Goal: Task Accomplishment & Management: Manage account settings

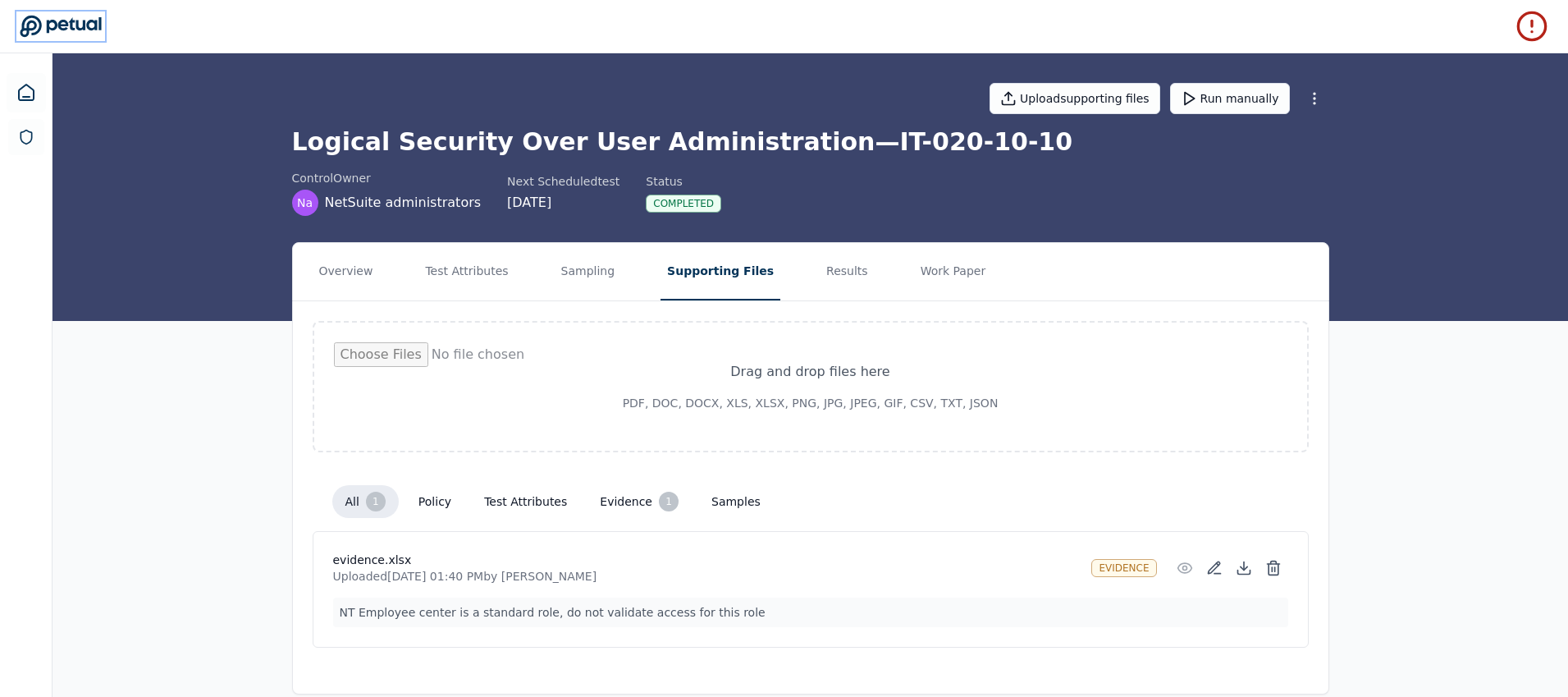
click at [91, 25] on icon at bounding box center [61, 26] width 82 height 23
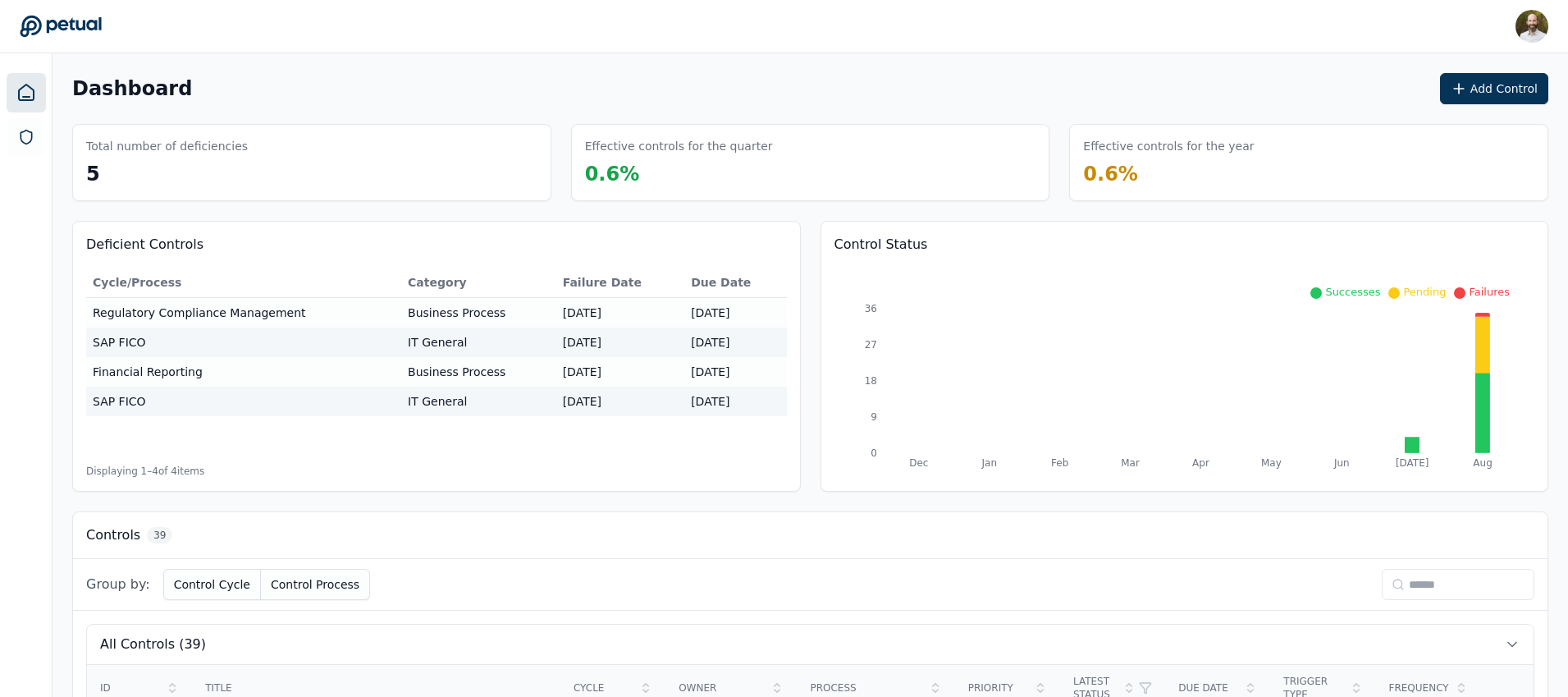
click at [807, 452] on div "Deficient Controls Cycle/Process Category Failure Date Due Date Regulatory Comp…" at bounding box center [810, 356] width 1476 height 271
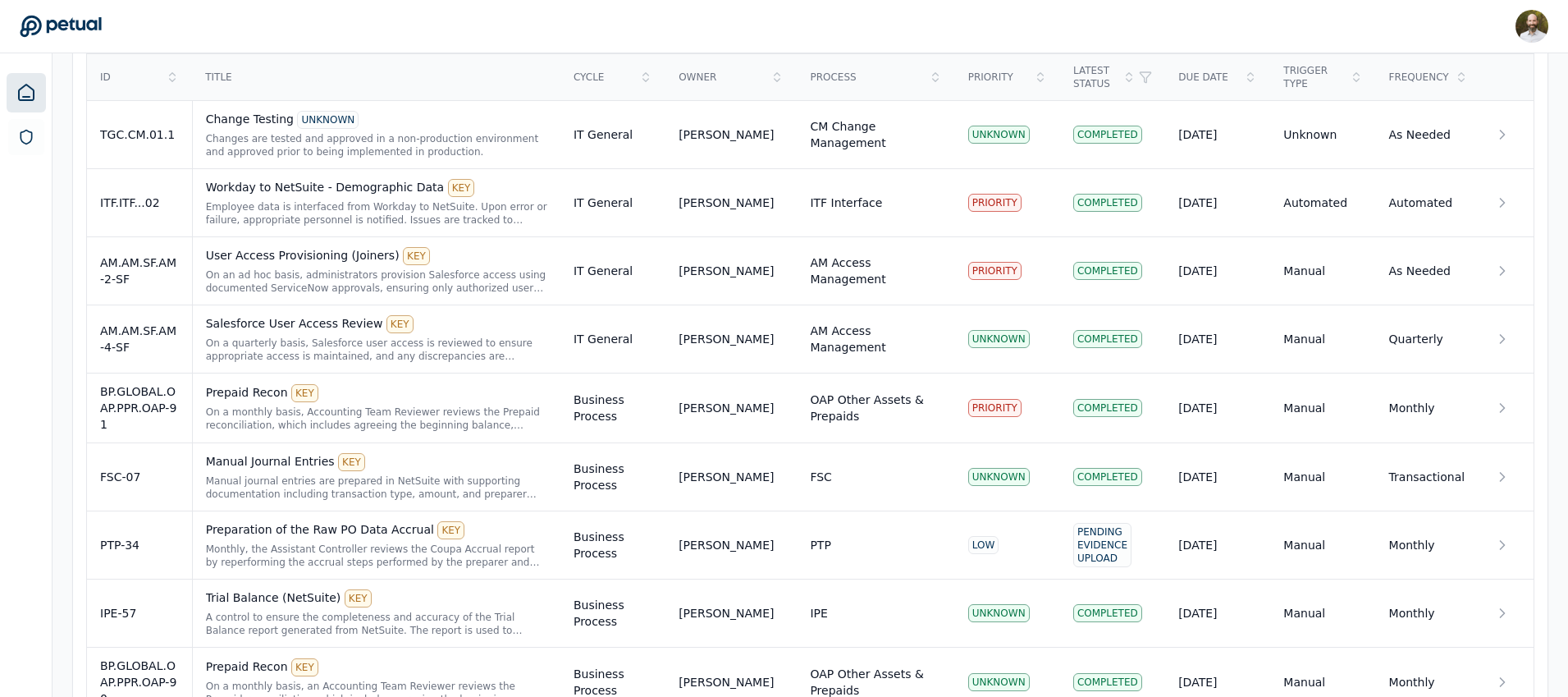
scroll to position [611, 0]
click at [390, 402] on div "Prepaid Recon KEY On a monthly basis, Accounting Team Reviewer reviews the Prep…" at bounding box center [377, 406] width 342 height 47
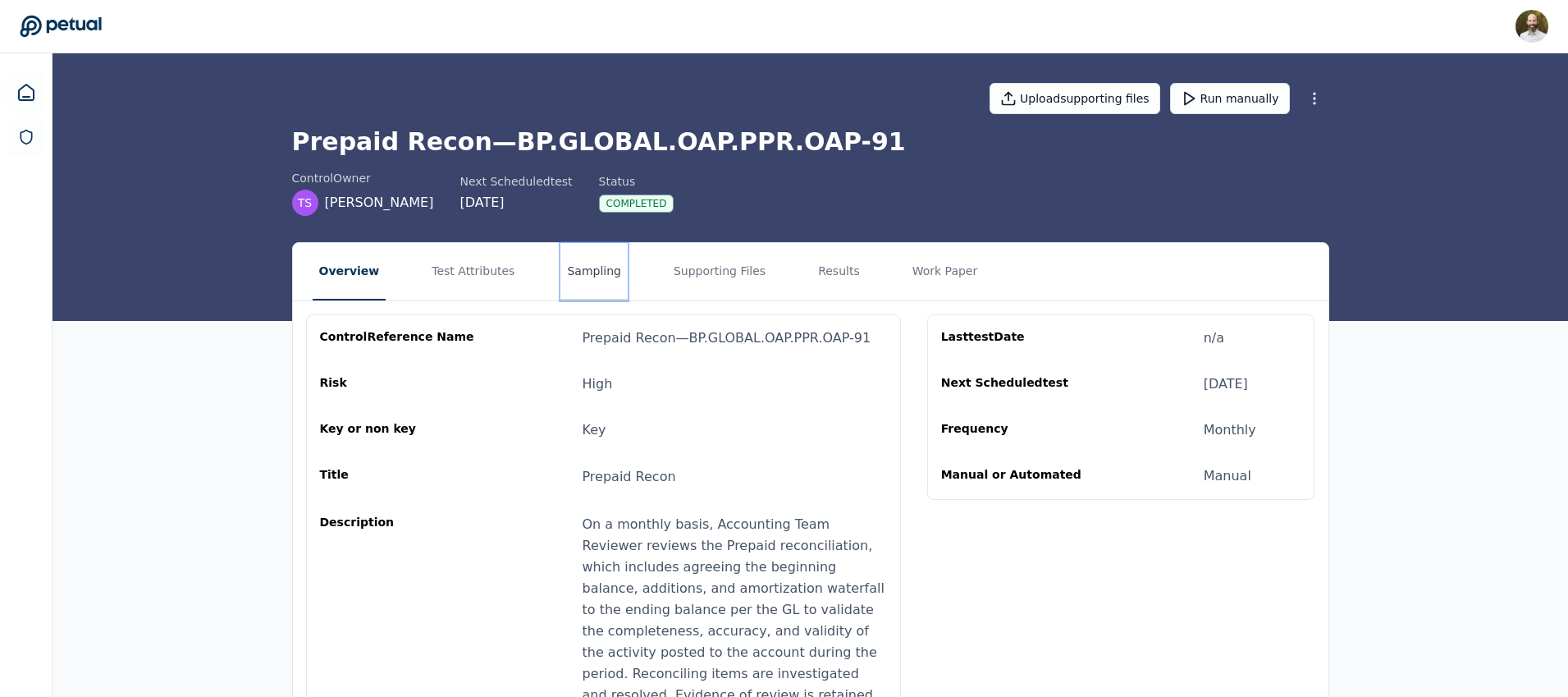
click at [597, 272] on button "Sampling" at bounding box center [594, 271] width 67 height 58
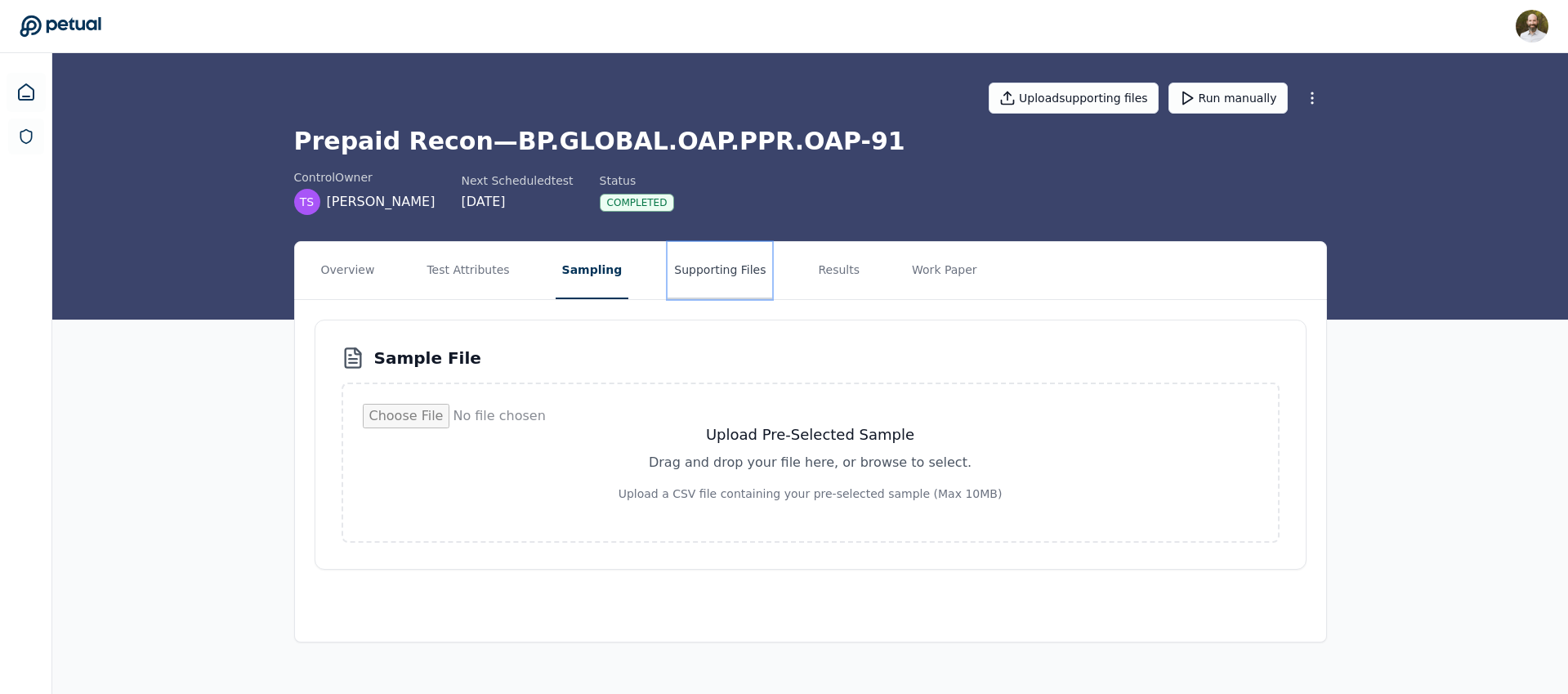
click at [720, 269] on button "Supporting Files" at bounding box center [719, 270] width 104 height 57
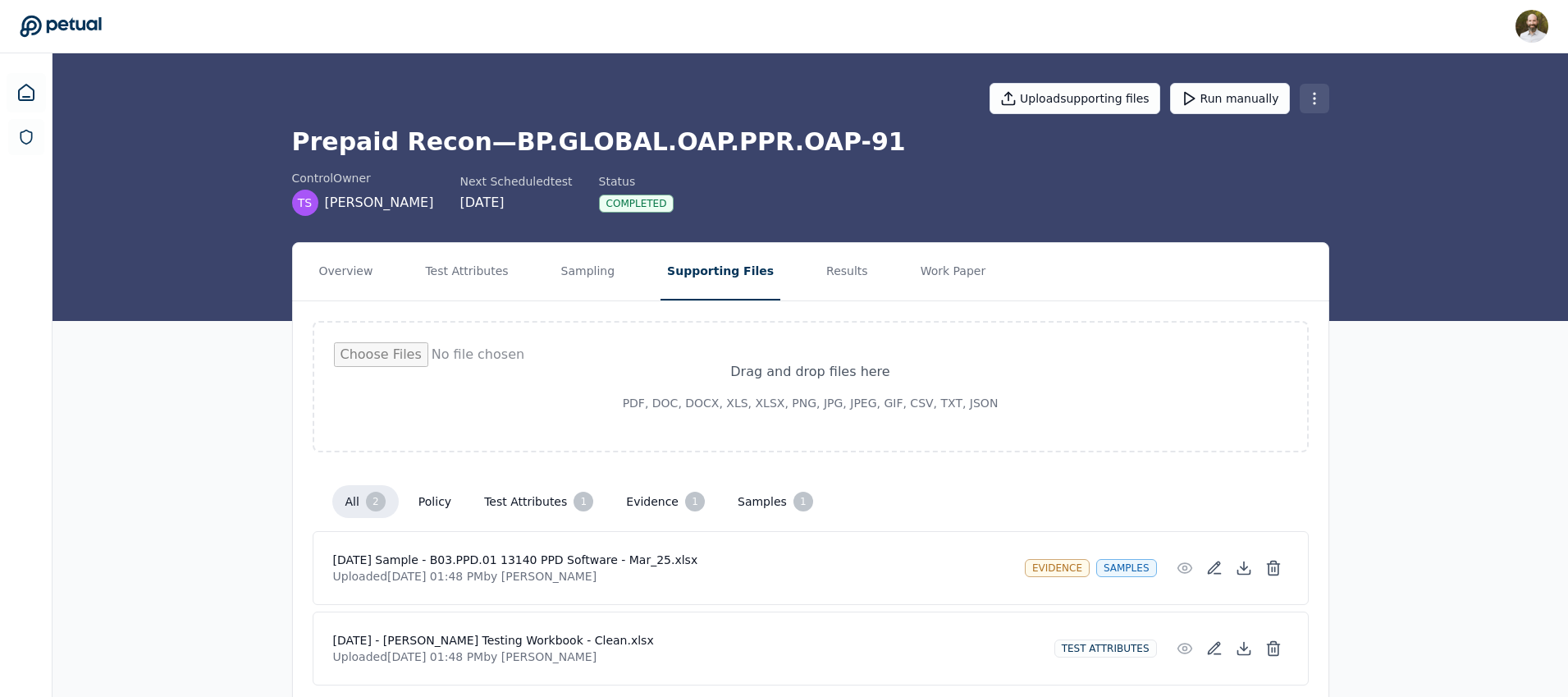
click at [1317, 100] on html "[PERSON_NAME] [PERSON_NAME][EMAIL_ADDRESS][PERSON_NAME] Sign out Upload support…" at bounding box center [784, 379] width 1568 height 758
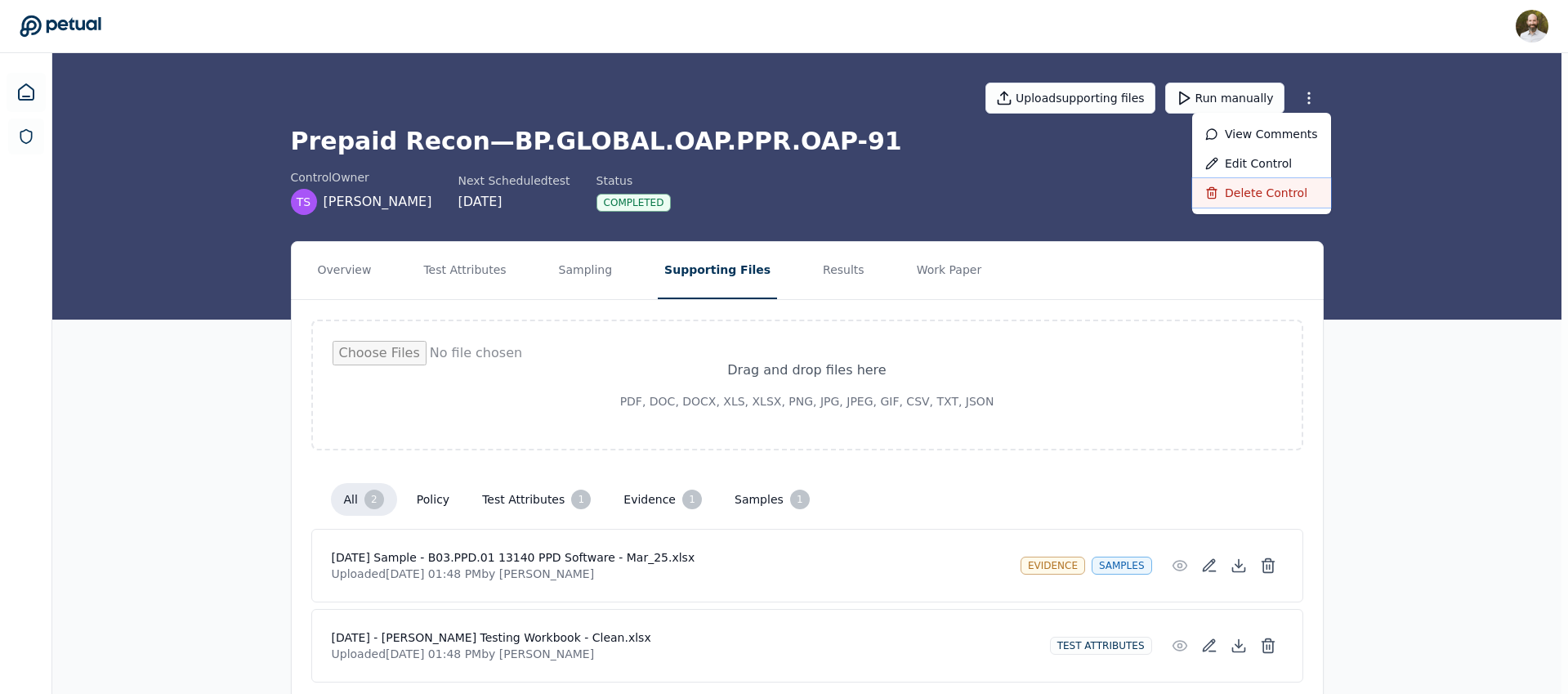
click at [1248, 190] on div "Delete control" at bounding box center [1261, 192] width 139 height 29
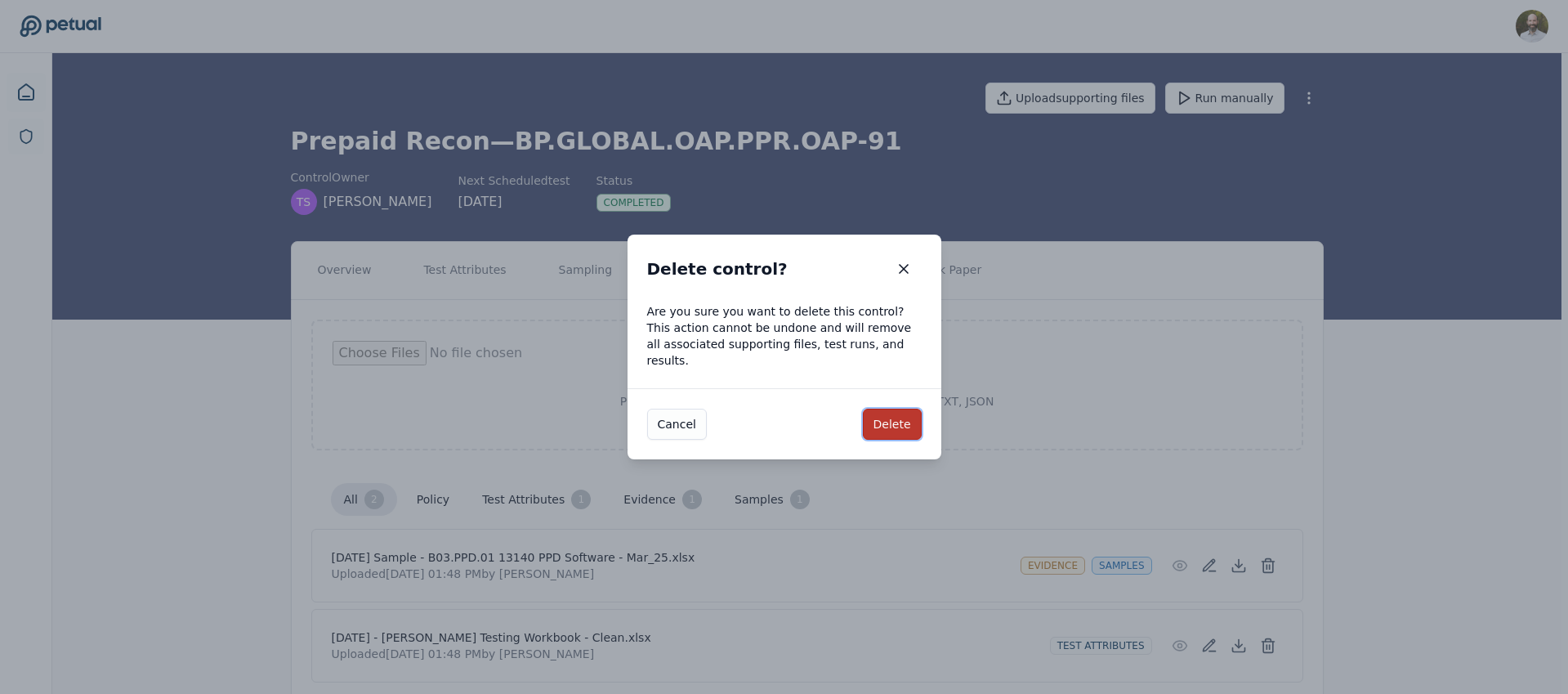
click at [890, 409] on button "Delete" at bounding box center [892, 424] width 59 height 31
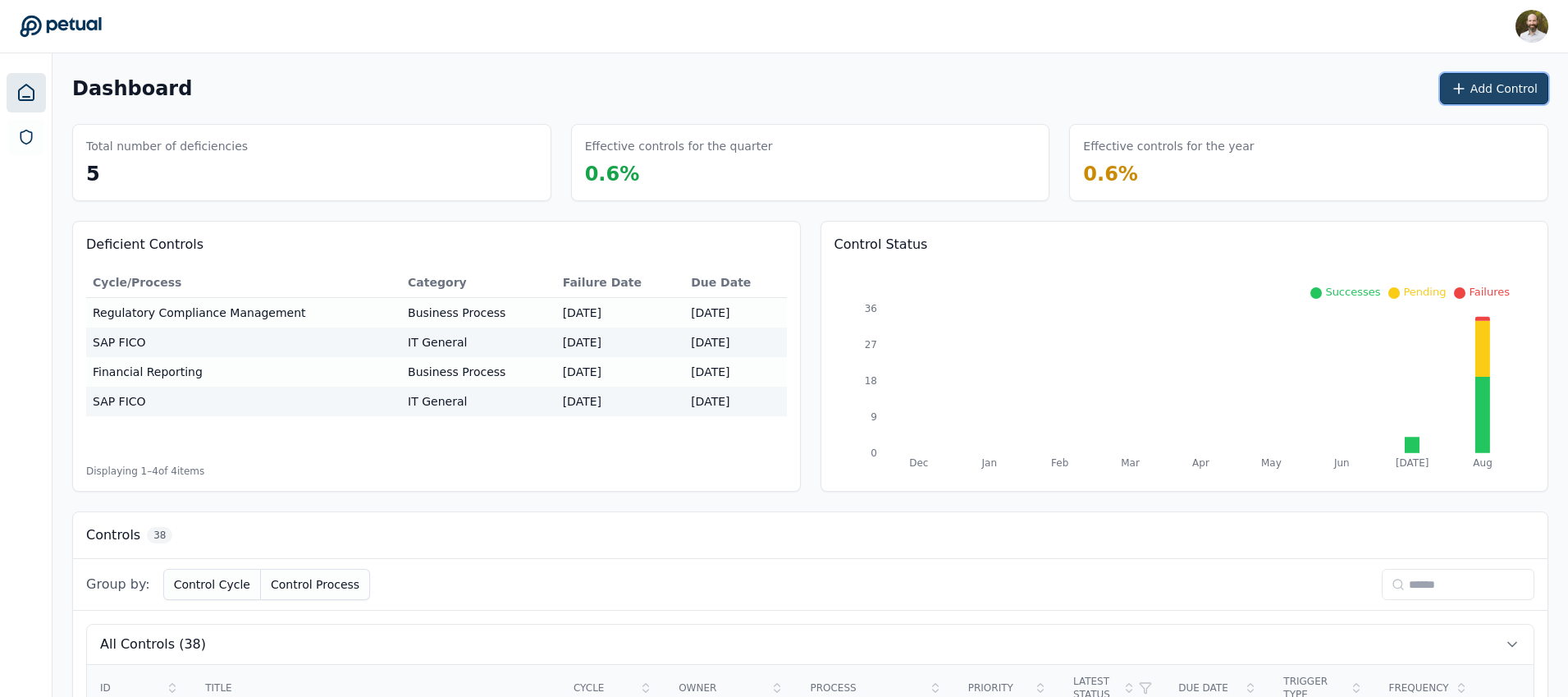
click at [1482, 91] on button "Add Control" at bounding box center [1494, 88] width 108 height 31
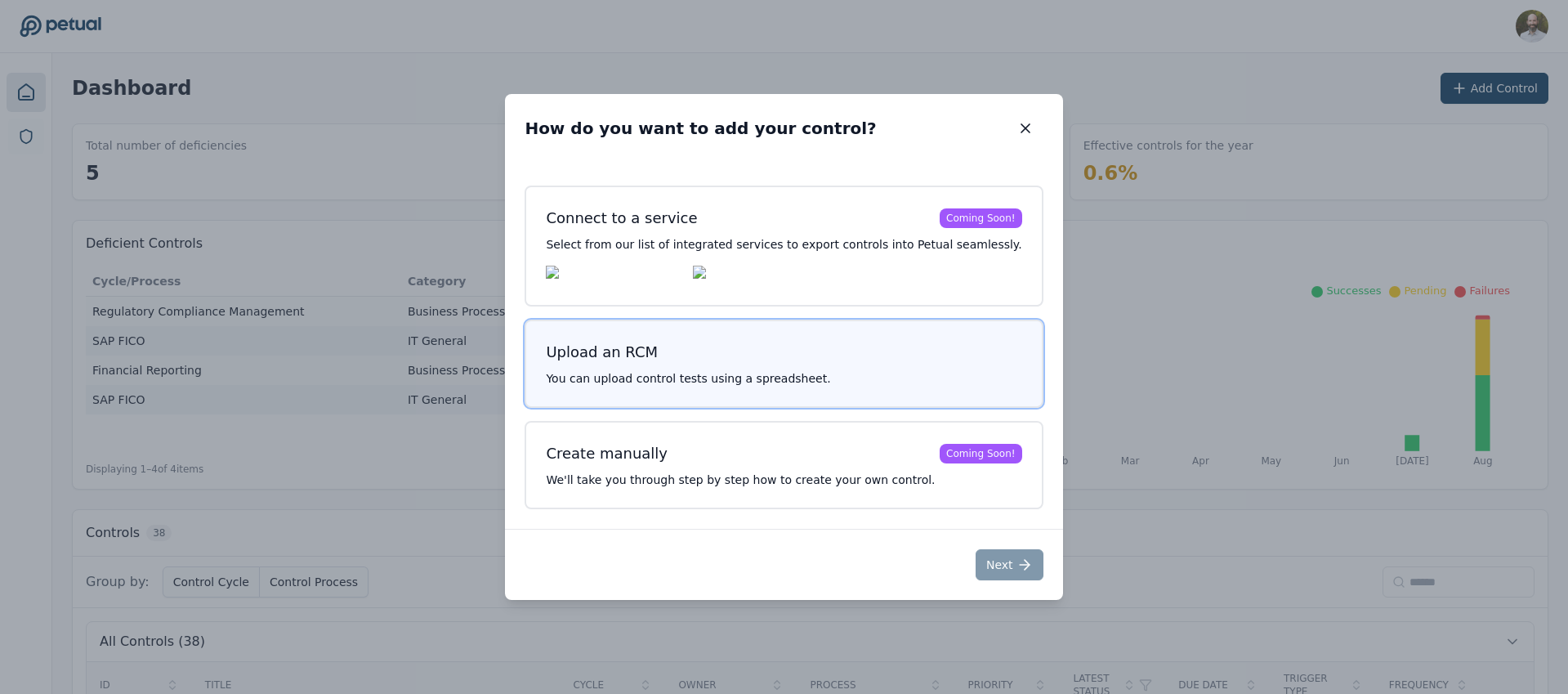
click at [807, 353] on h3 "Upload an RCM" at bounding box center [784, 352] width 475 height 23
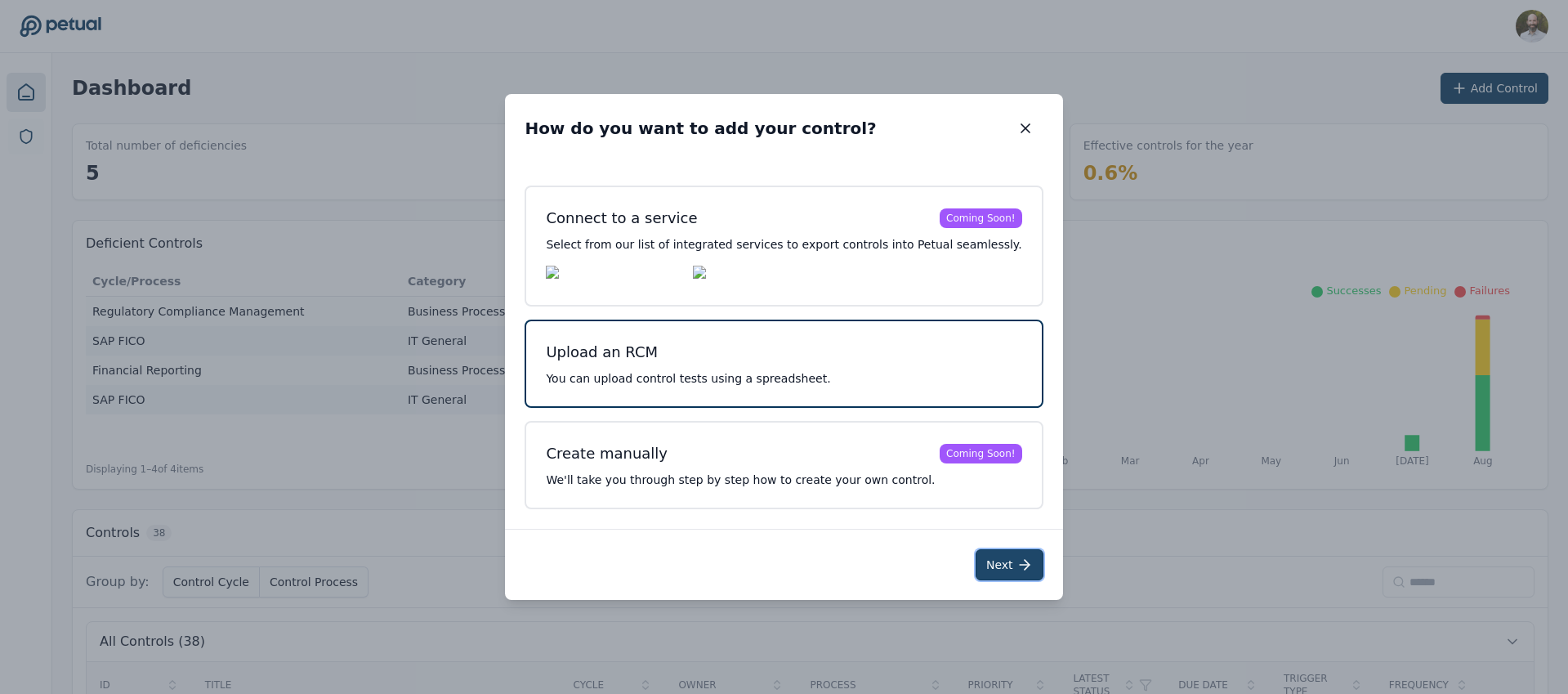
click at [1016, 570] on icon at bounding box center [1024, 564] width 16 height 16
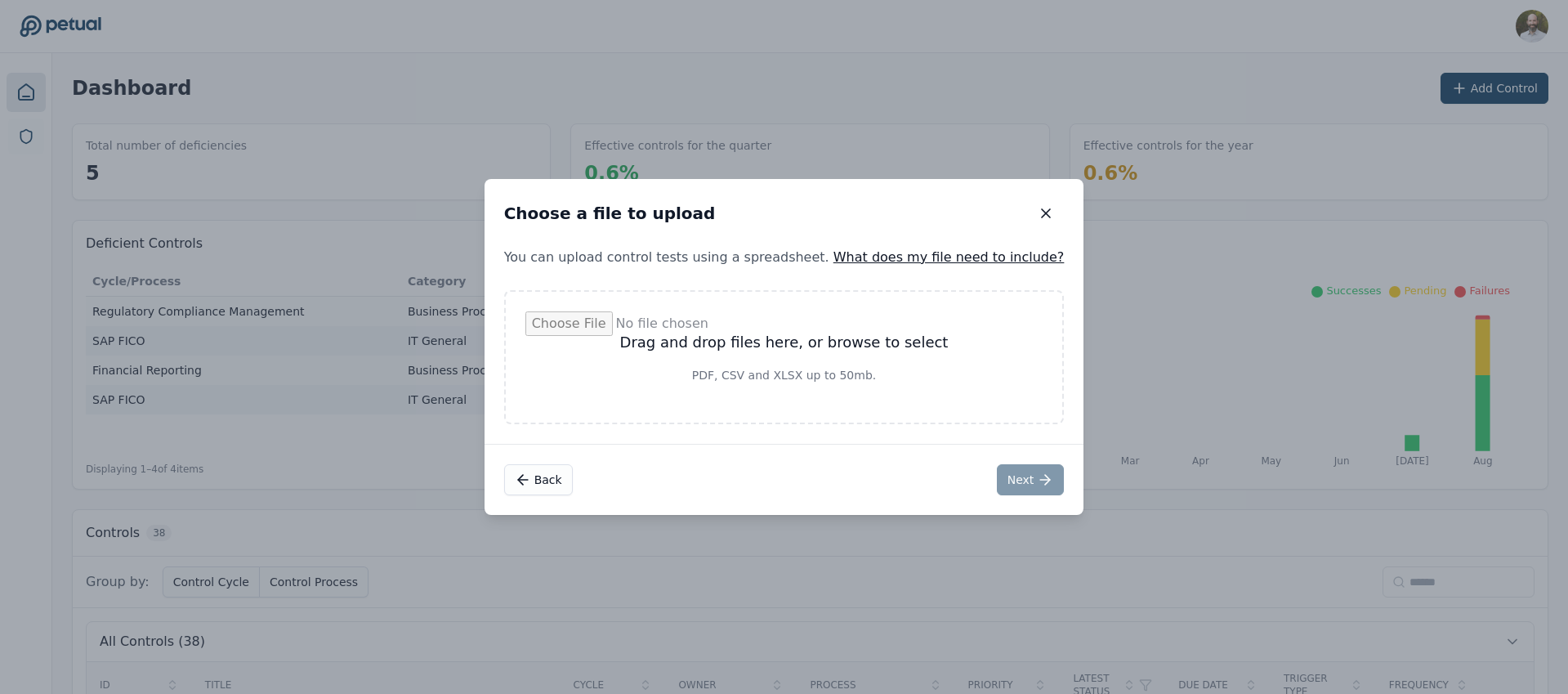
click at [763, 344] on input "file" at bounding box center [784, 356] width 518 height 91
type input "**********"
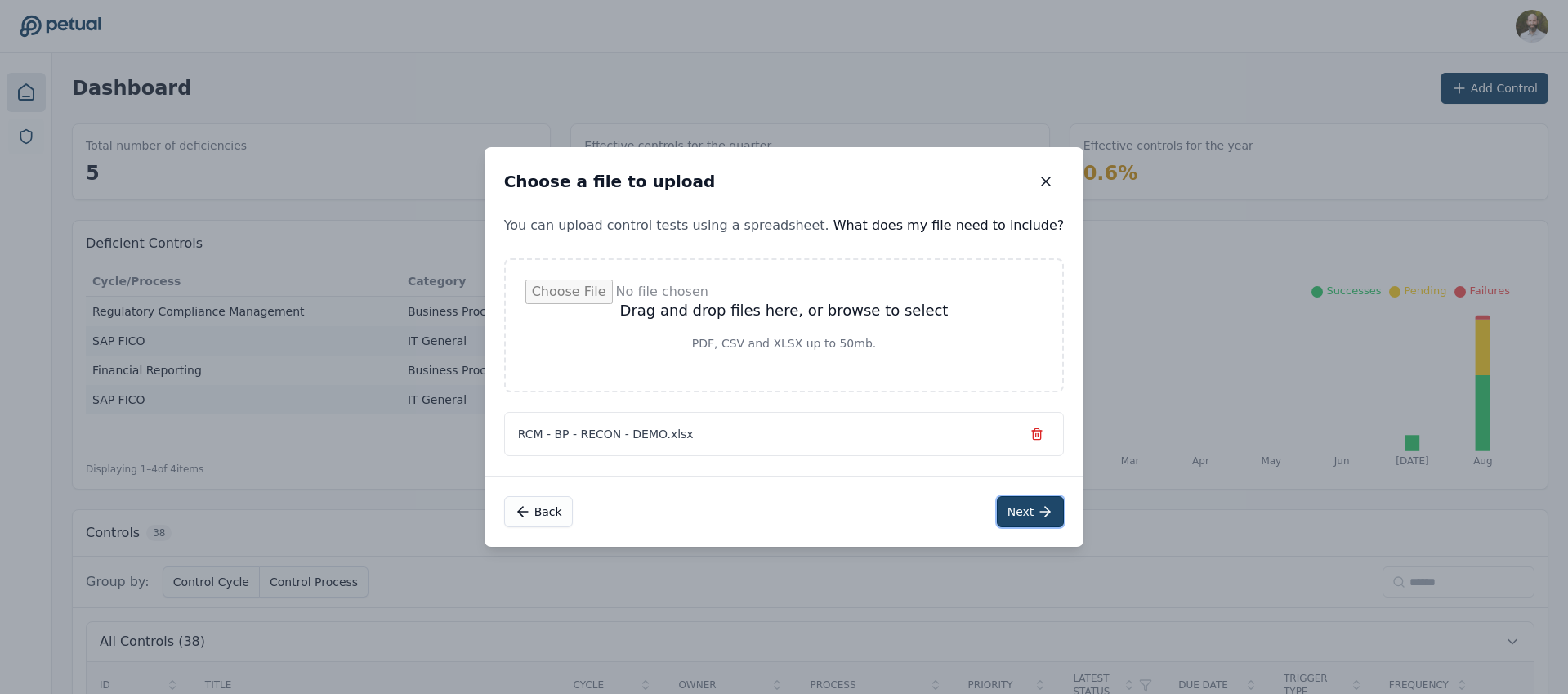
click at [1037, 511] on icon at bounding box center [1044, 511] width 16 height 16
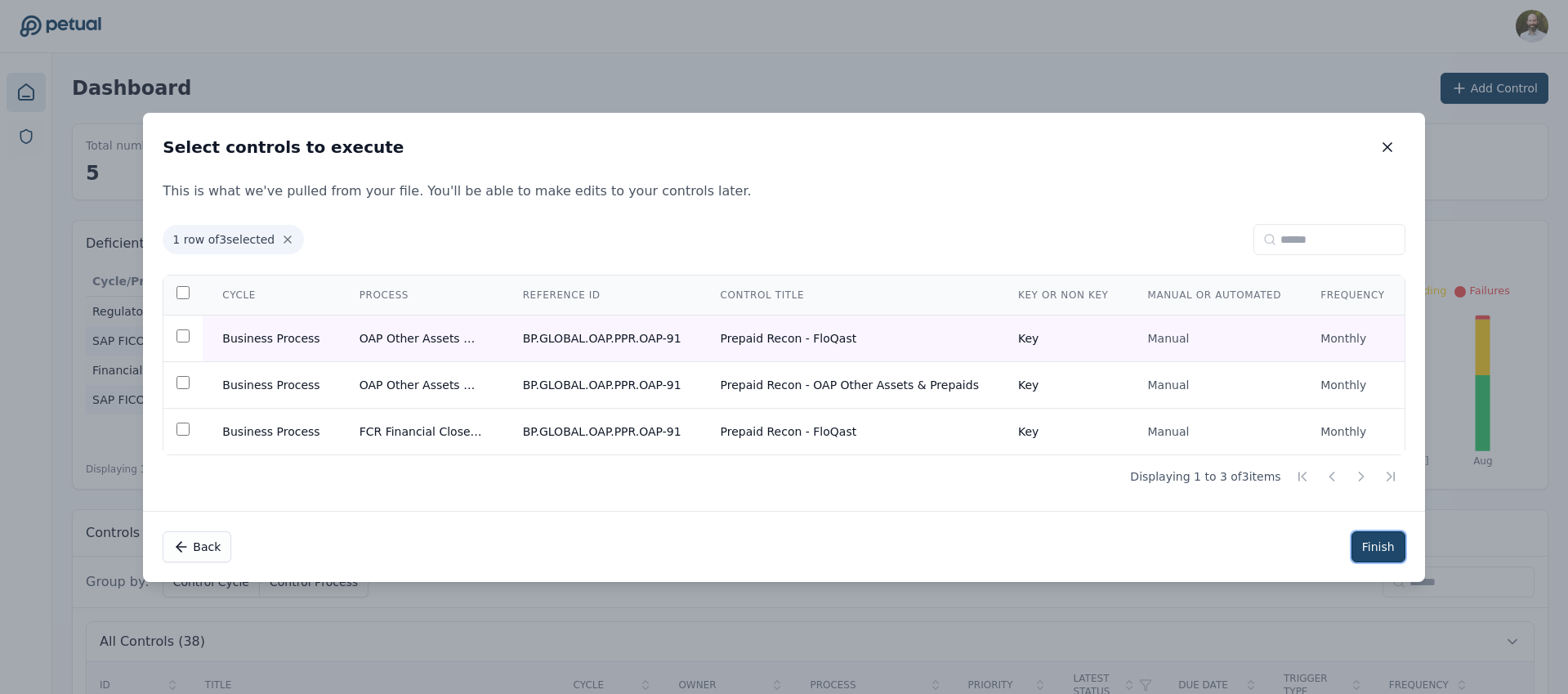
click at [1373, 538] on button "Finish" at bounding box center [1377, 546] width 54 height 31
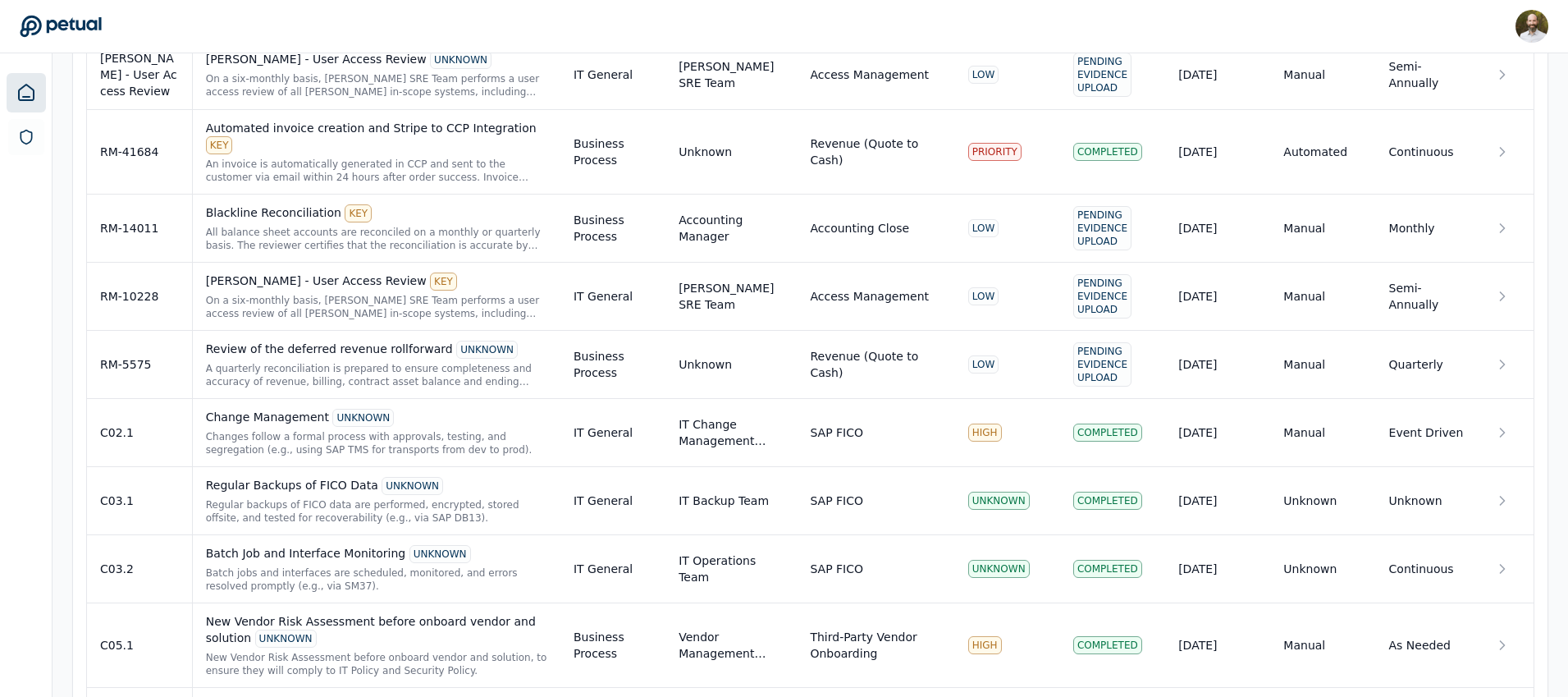
scroll to position [2741, 0]
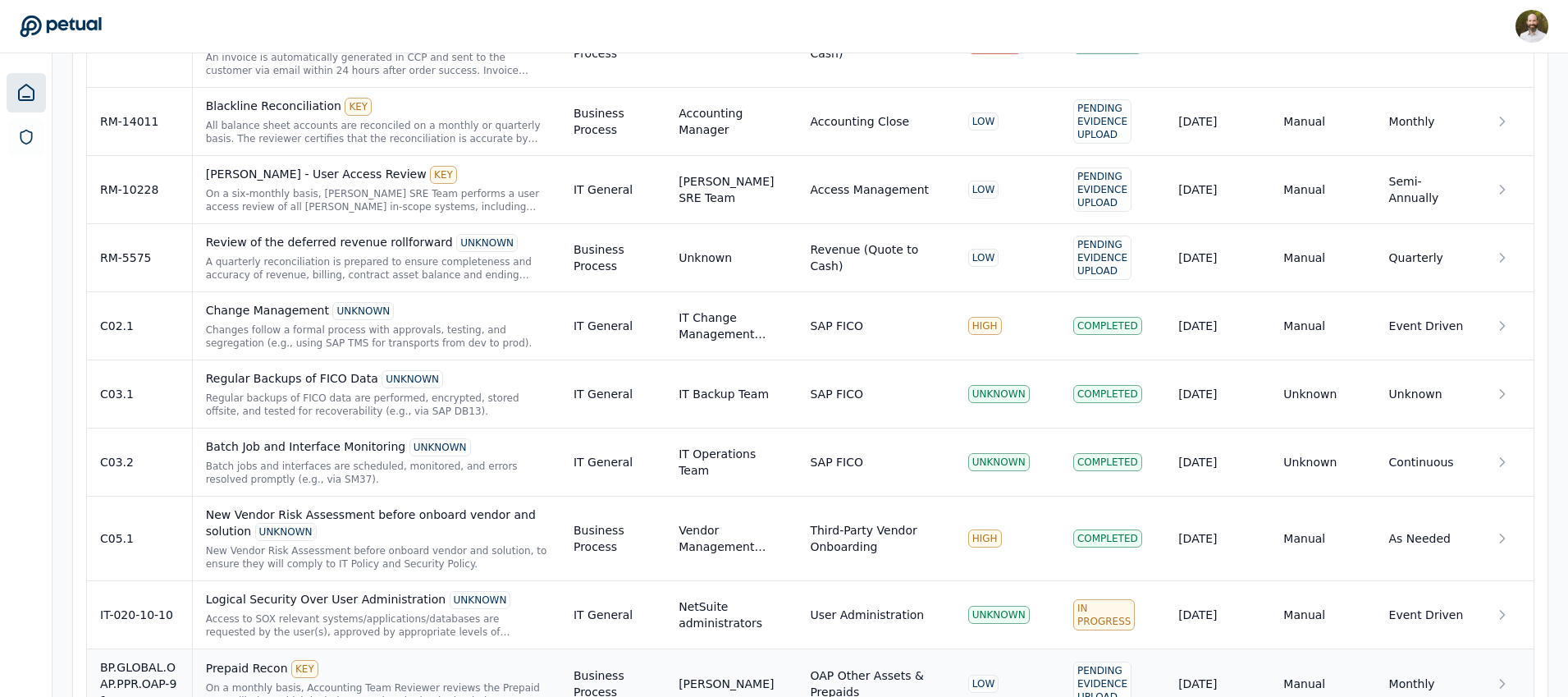
click at [482, 682] on div "On a monthly basis, Accounting Team Reviewer reviews the Prepaid reconciliation…" at bounding box center [377, 694] width 342 height 27
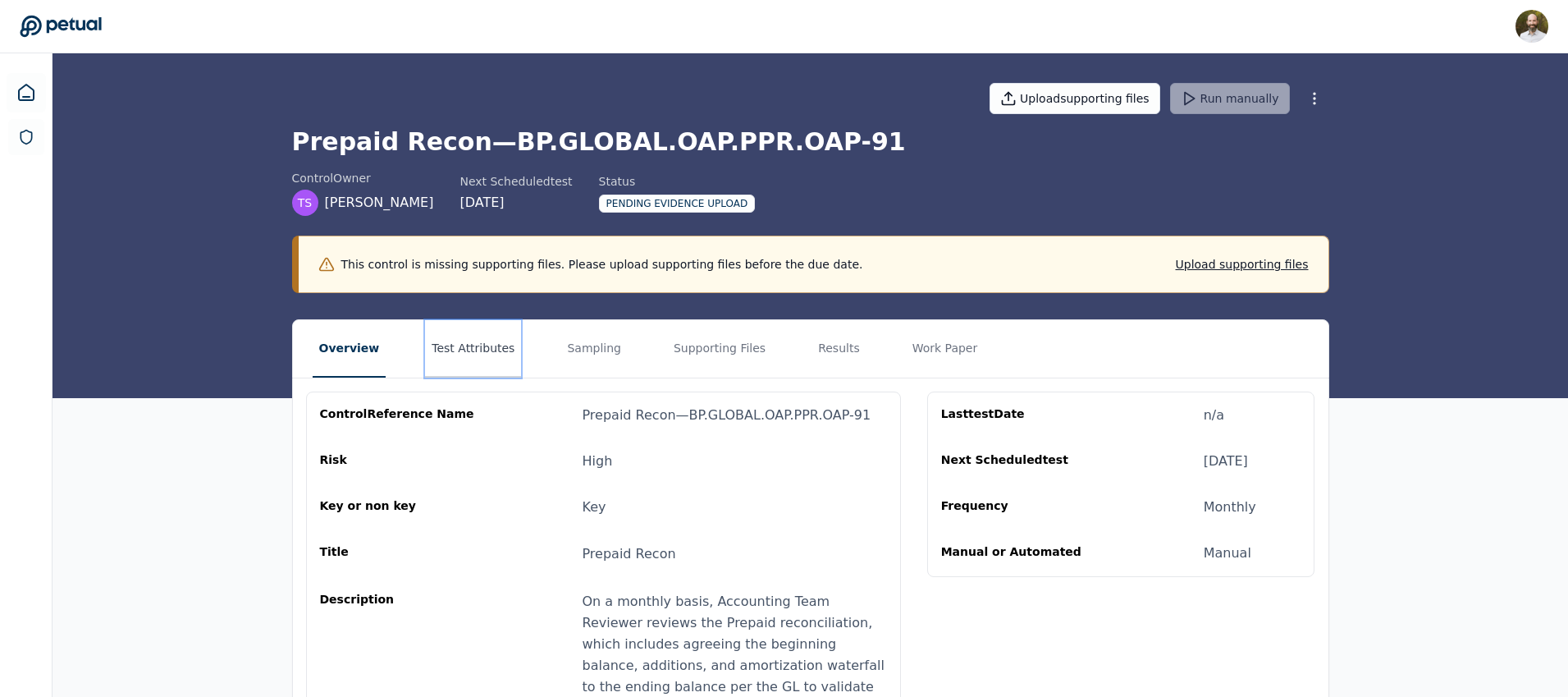
click at [463, 346] on button "Test Attributes" at bounding box center [473, 348] width 96 height 58
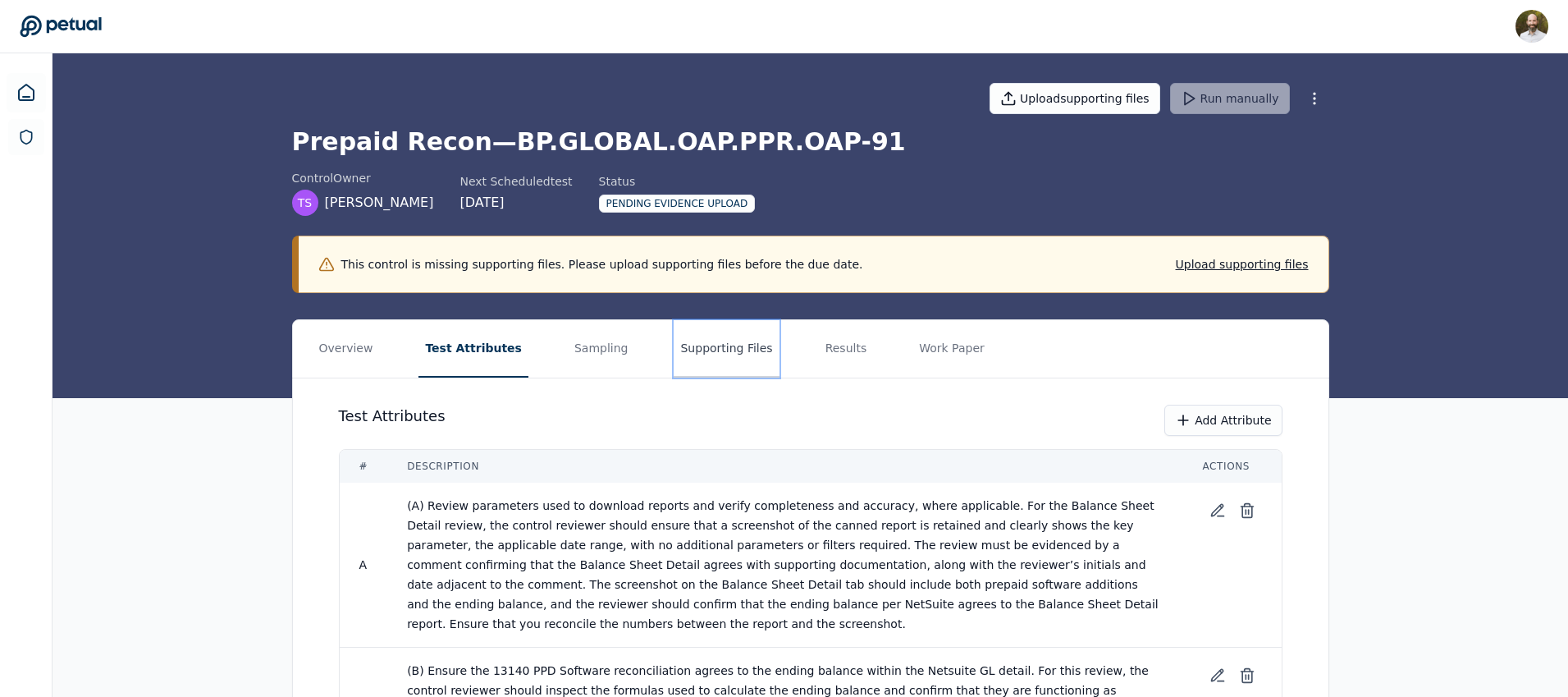
click at [687, 352] on button "Supporting Files" at bounding box center [726, 348] width 105 height 58
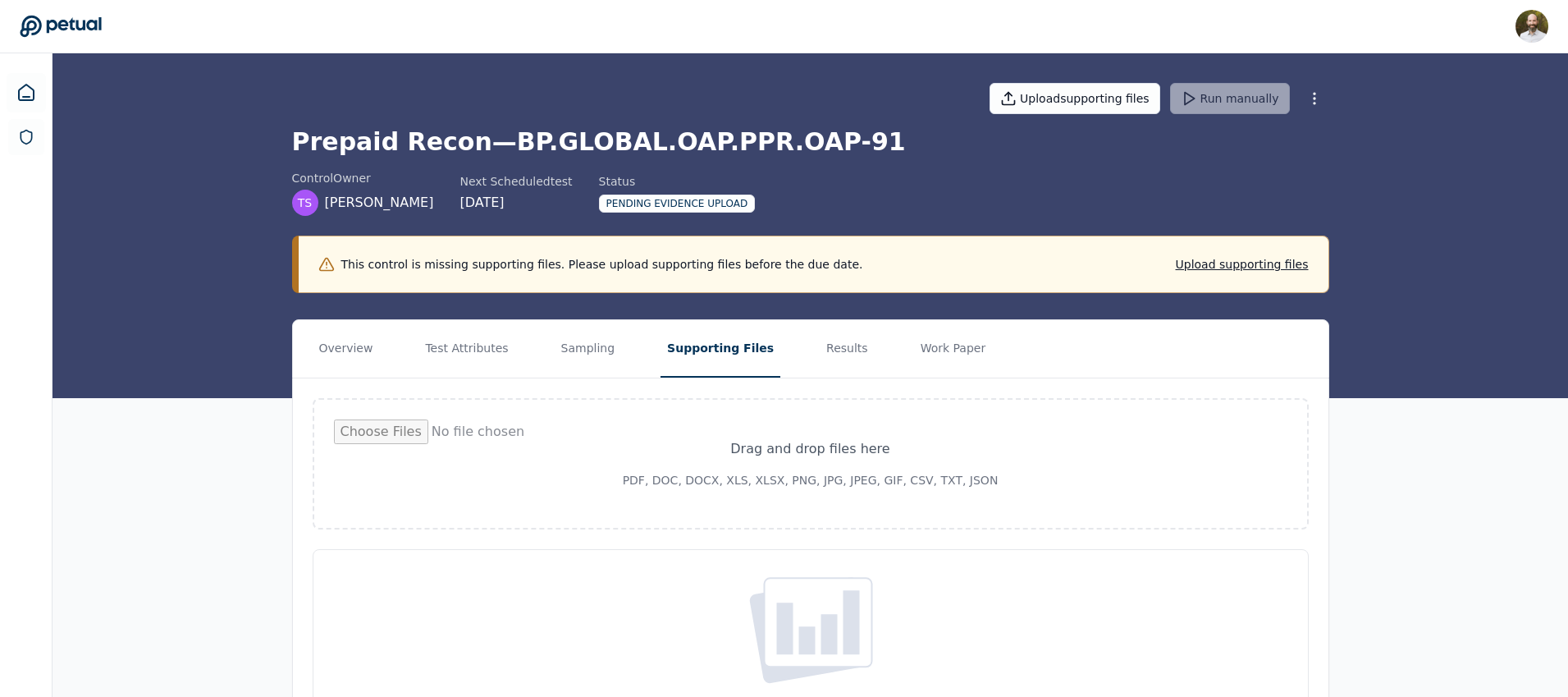
click at [801, 468] on input "file" at bounding box center [810, 464] width 954 height 88
type input "**********"
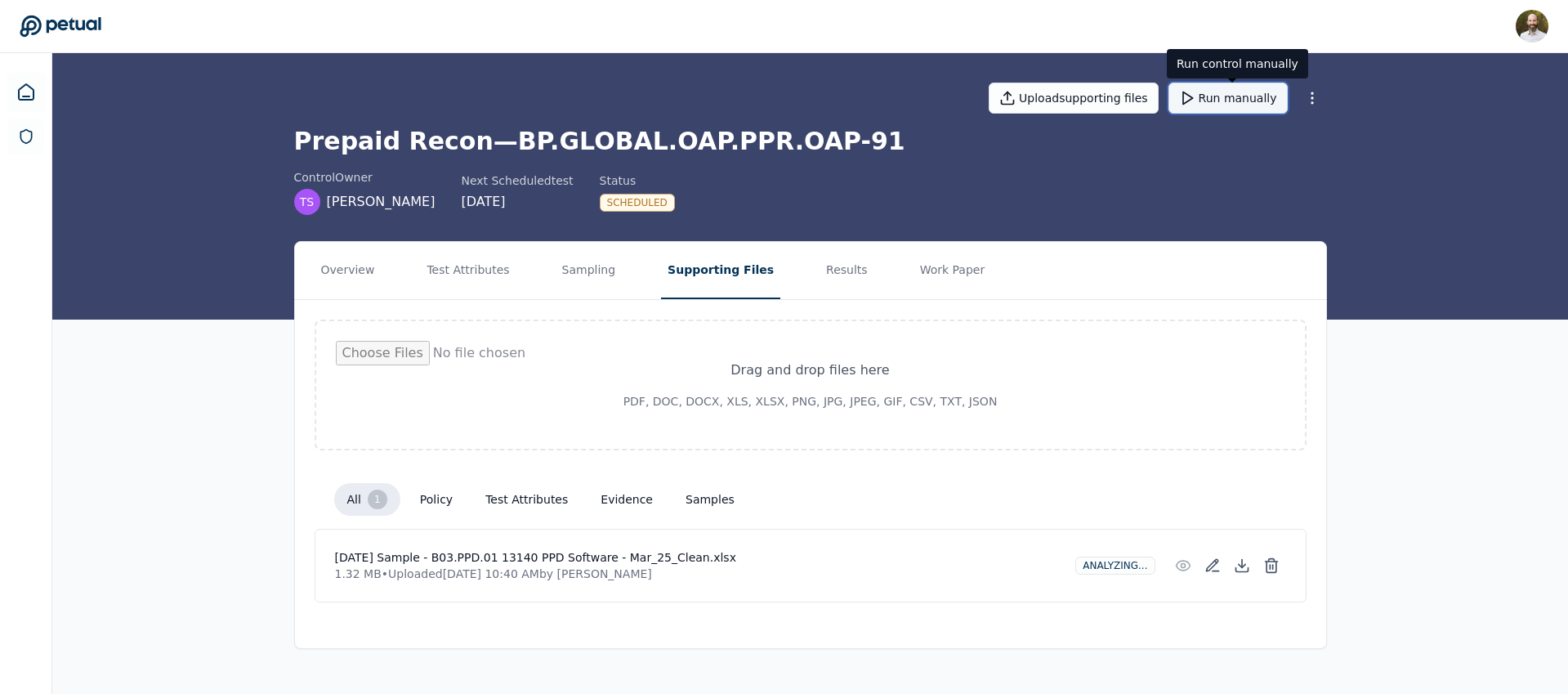
click at [1250, 99] on button "Run manually" at bounding box center [1228, 98] width 120 height 31
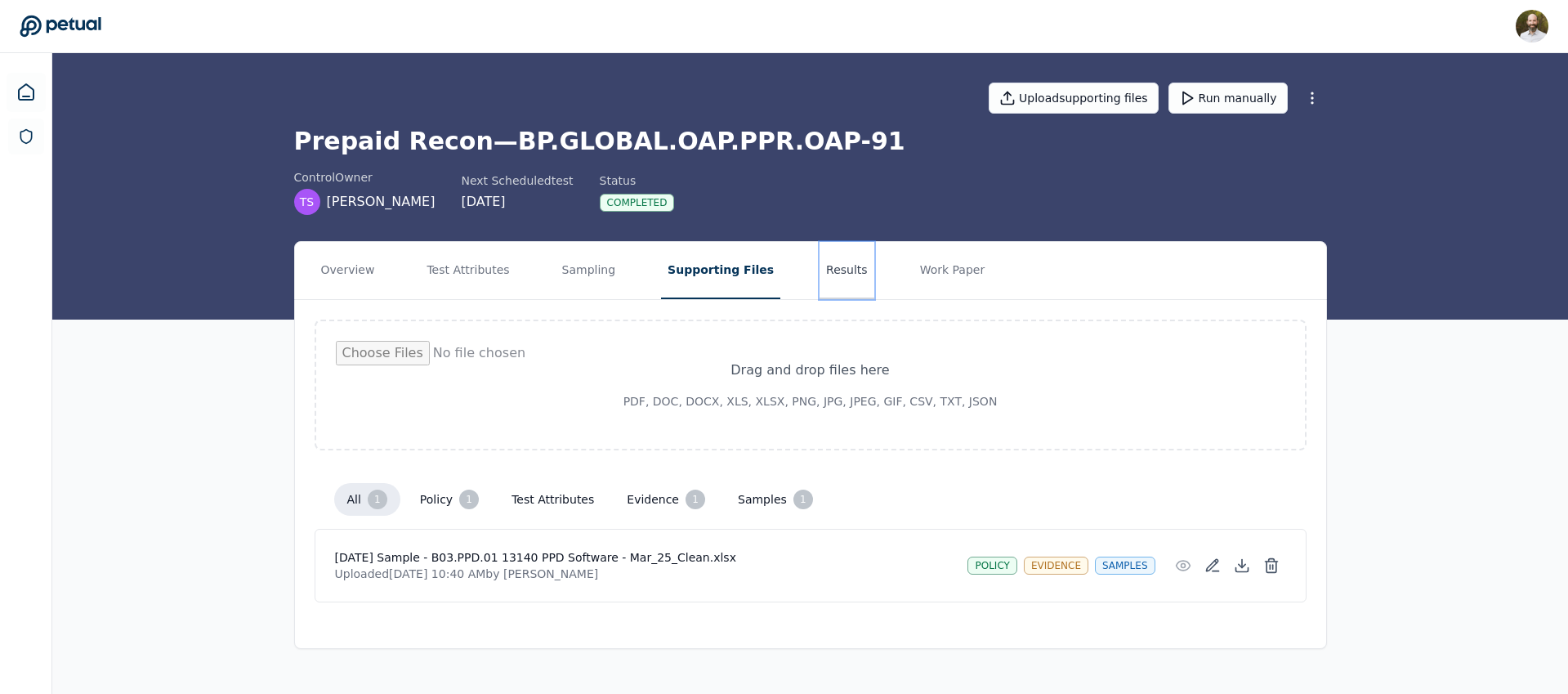
click at [819, 274] on button "Results" at bounding box center [847, 270] width 55 height 57
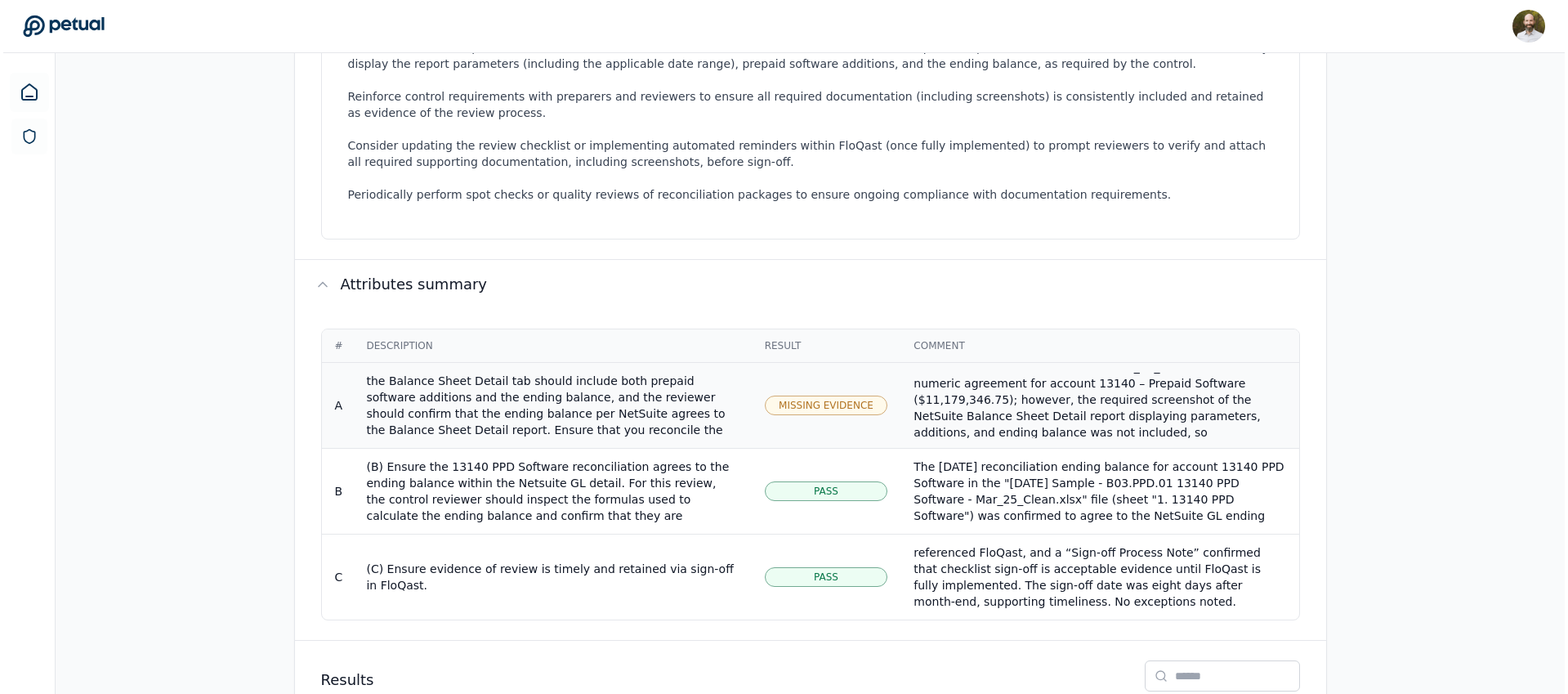
scroll to position [791, 0]
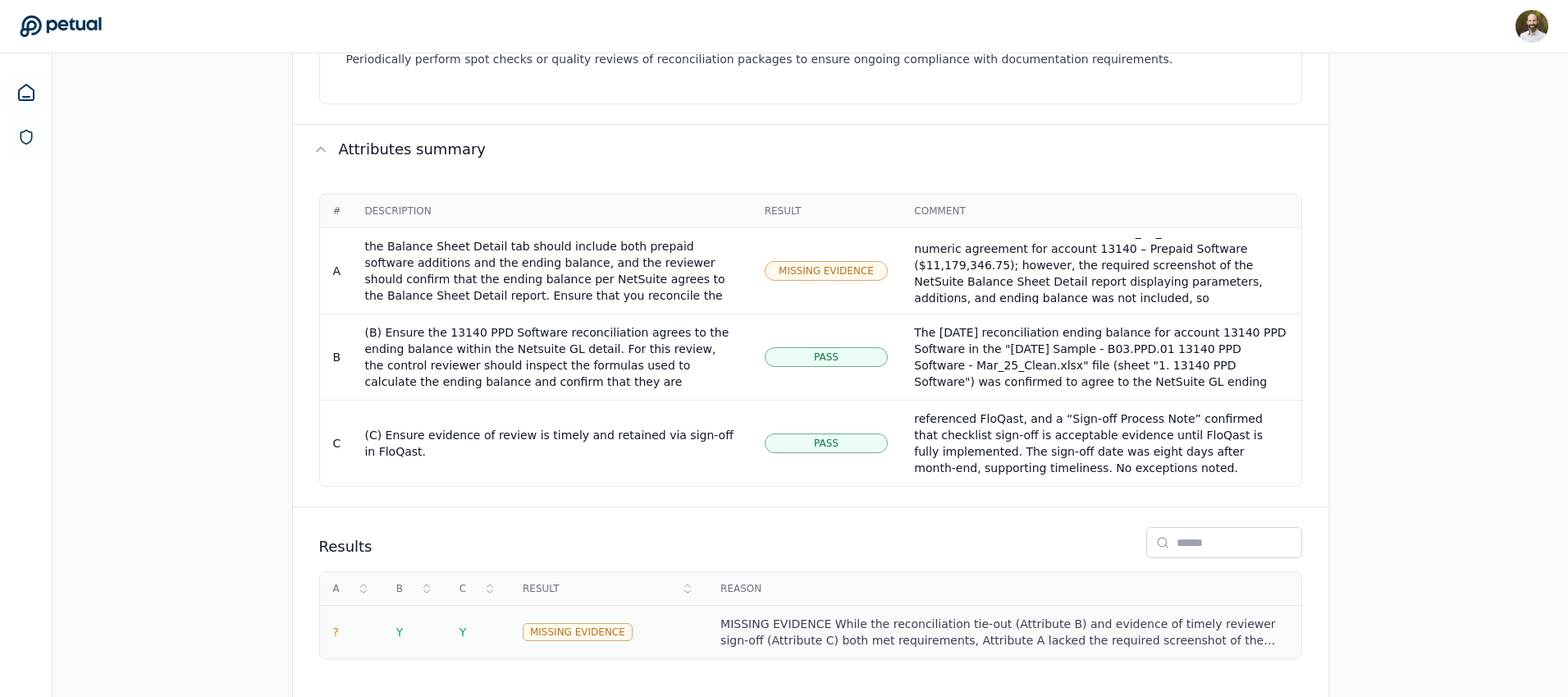
click at [765, 615] on div "MISSING EVIDENCE While the reconciliation tie-out (Attribute B) and evidence of…" at bounding box center [1003, 632] width 567 height 33
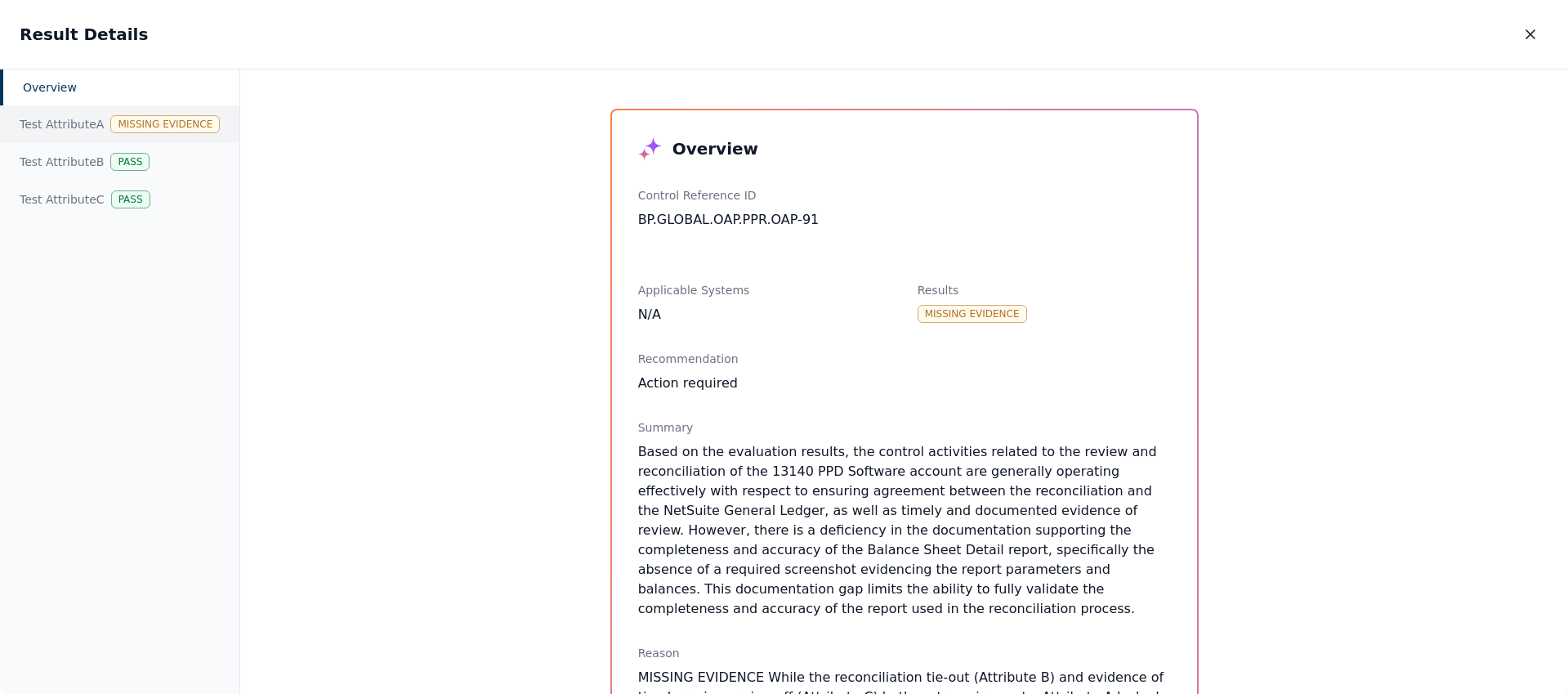
click at [70, 131] on div "Test Attribute A Missing Evidence" at bounding box center [120, 124] width 239 height 38
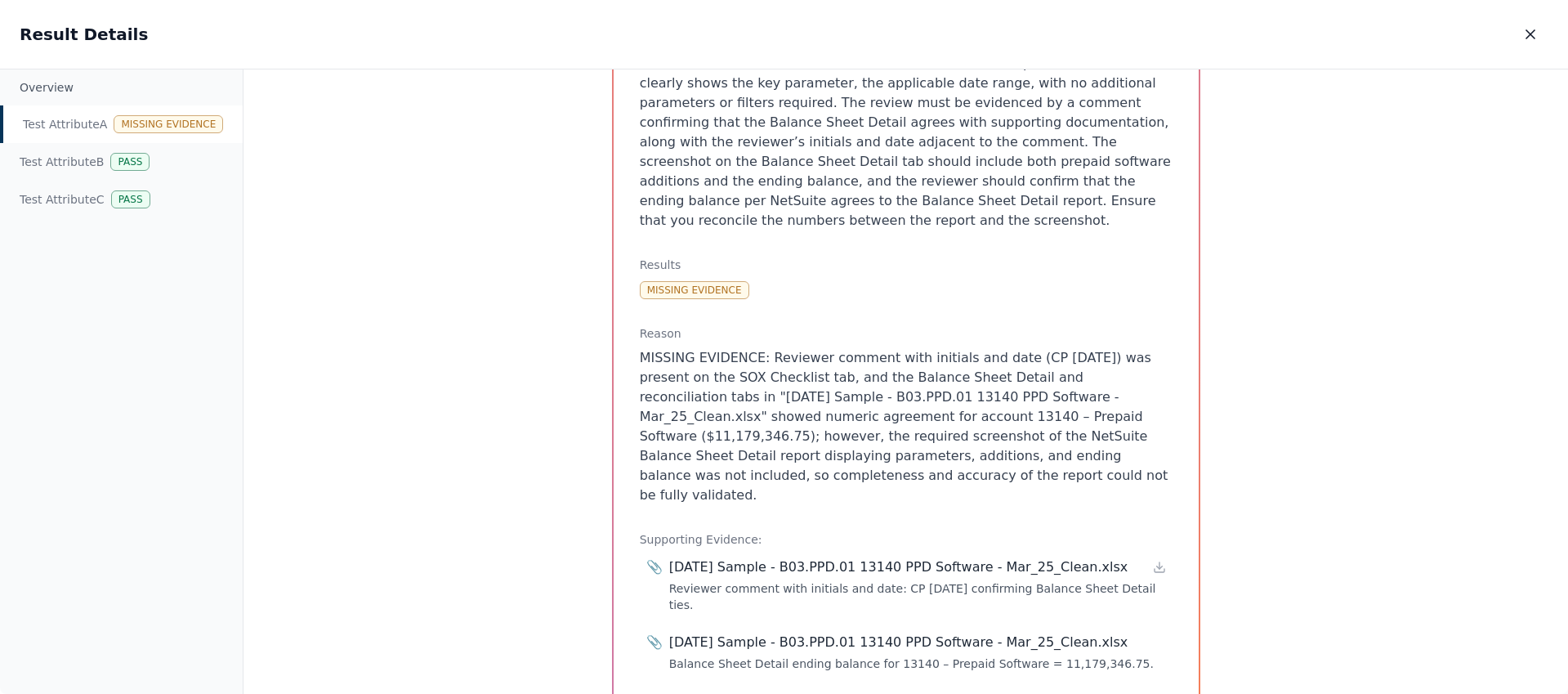
scroll to position [570, 0]
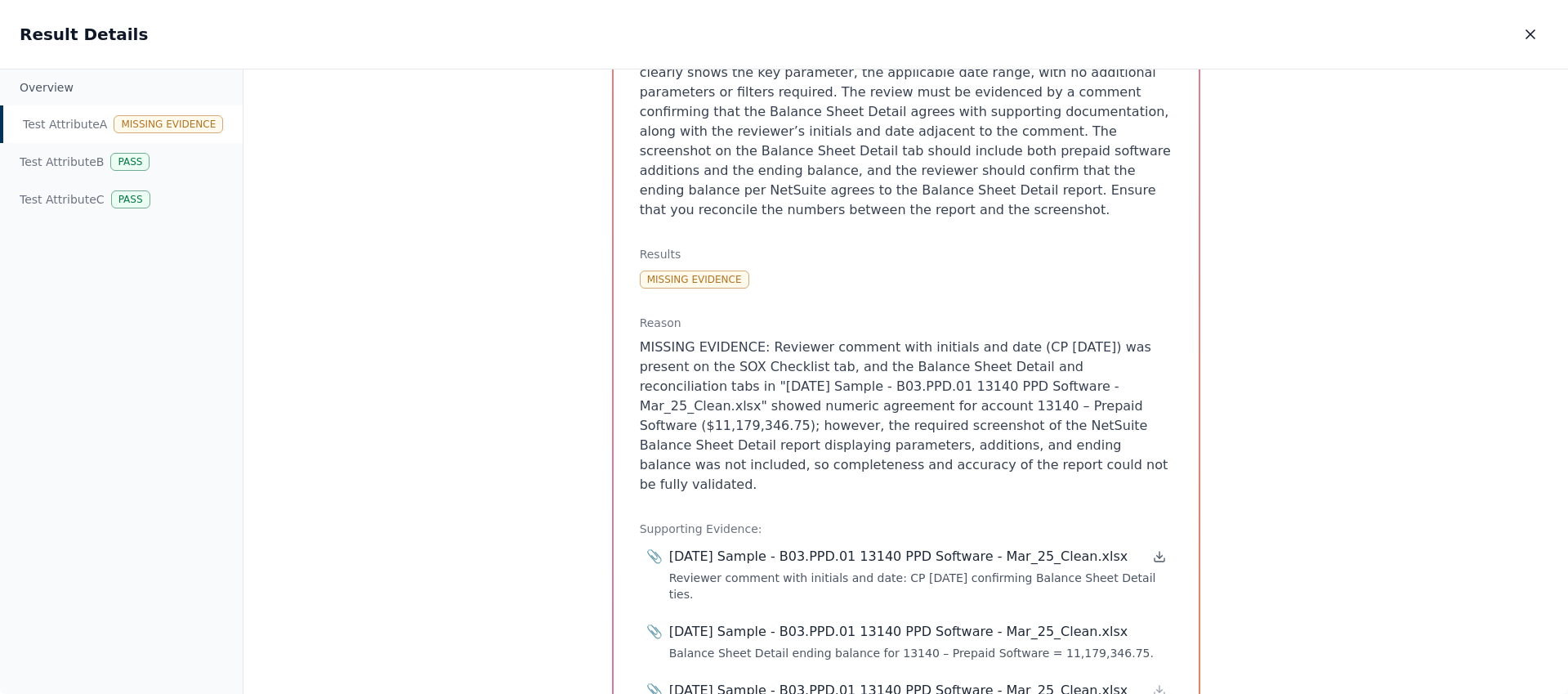
click at [1154, 550] on icon at bounding box center [1159, 556] width 13 height 13
click at [761, 547] on div "[DATE] Sample - B03.PPD.01 13140 PPD Software - Mar_25_Clean.xlsx" at bounding box center [898, 556] width 459 height 20
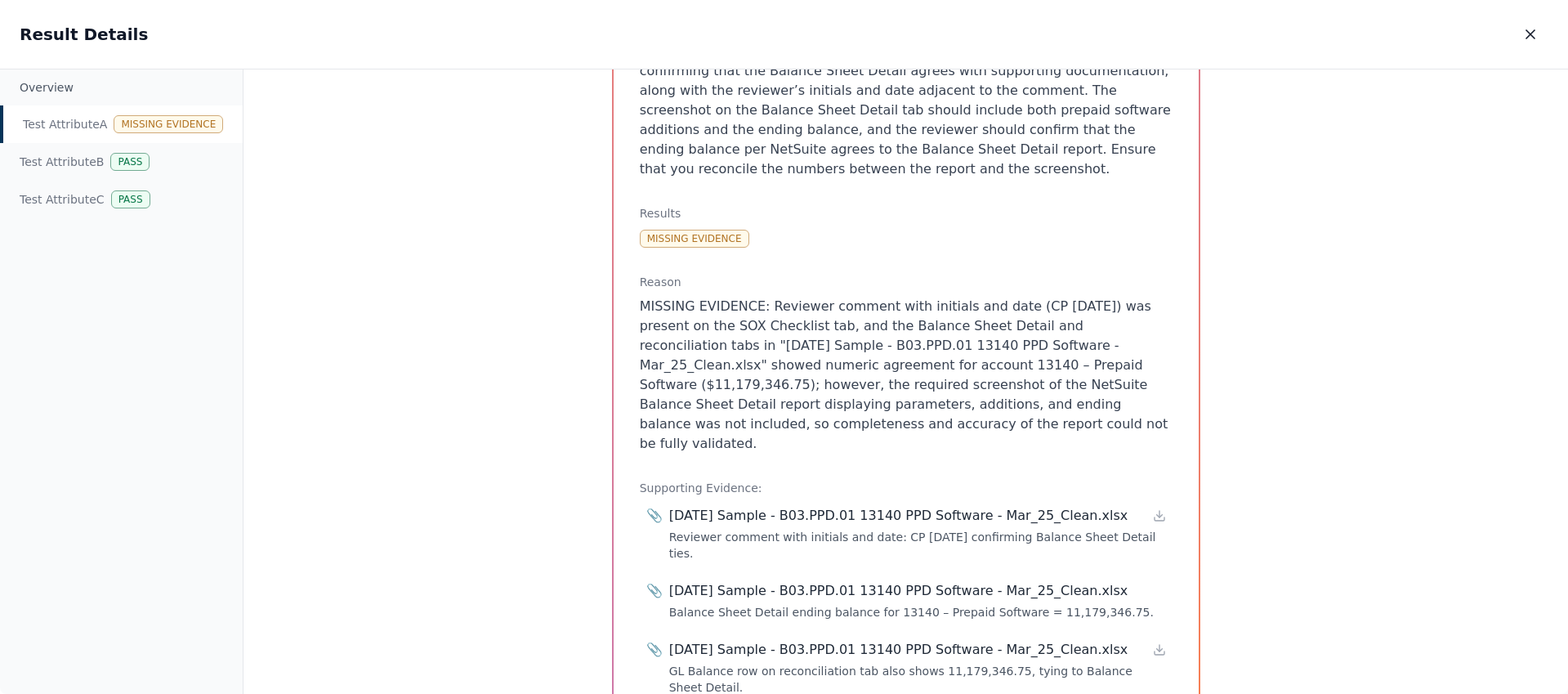
scroll to position [0, 0]
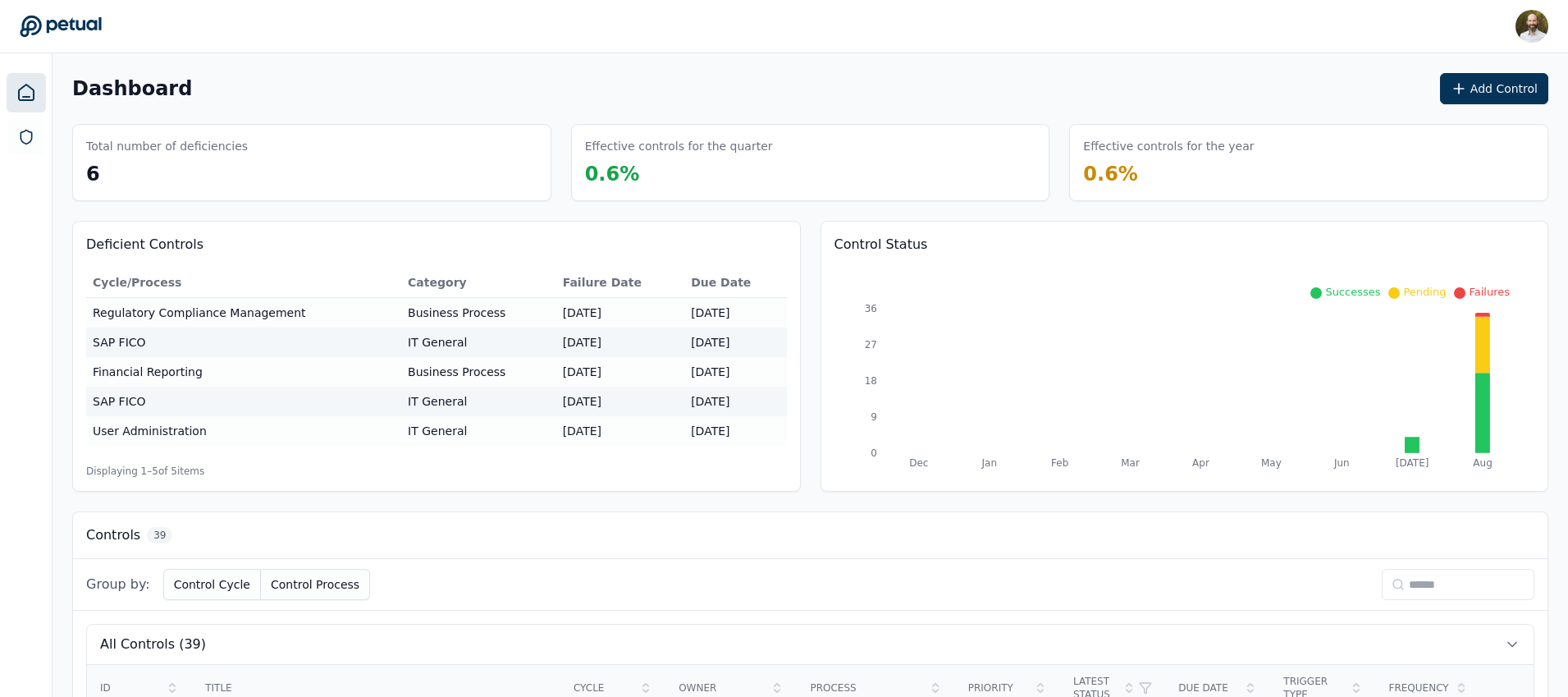
click at [808, 327] on div "Deficient Controls Cycle/Process Category Failure Date Due Date Regulatory Comp…" at bounding box center [810, 356] width 1476 height 271
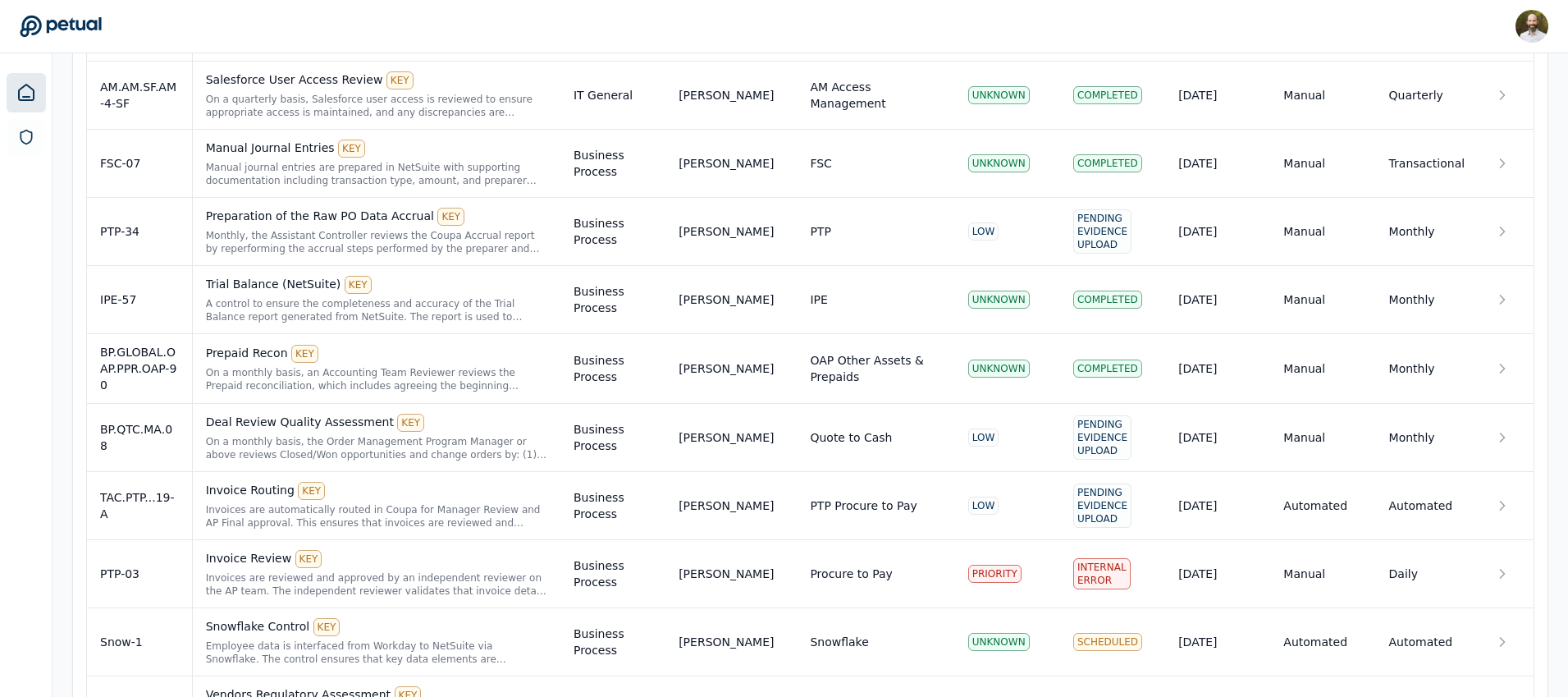
scroll to position [865, 0]
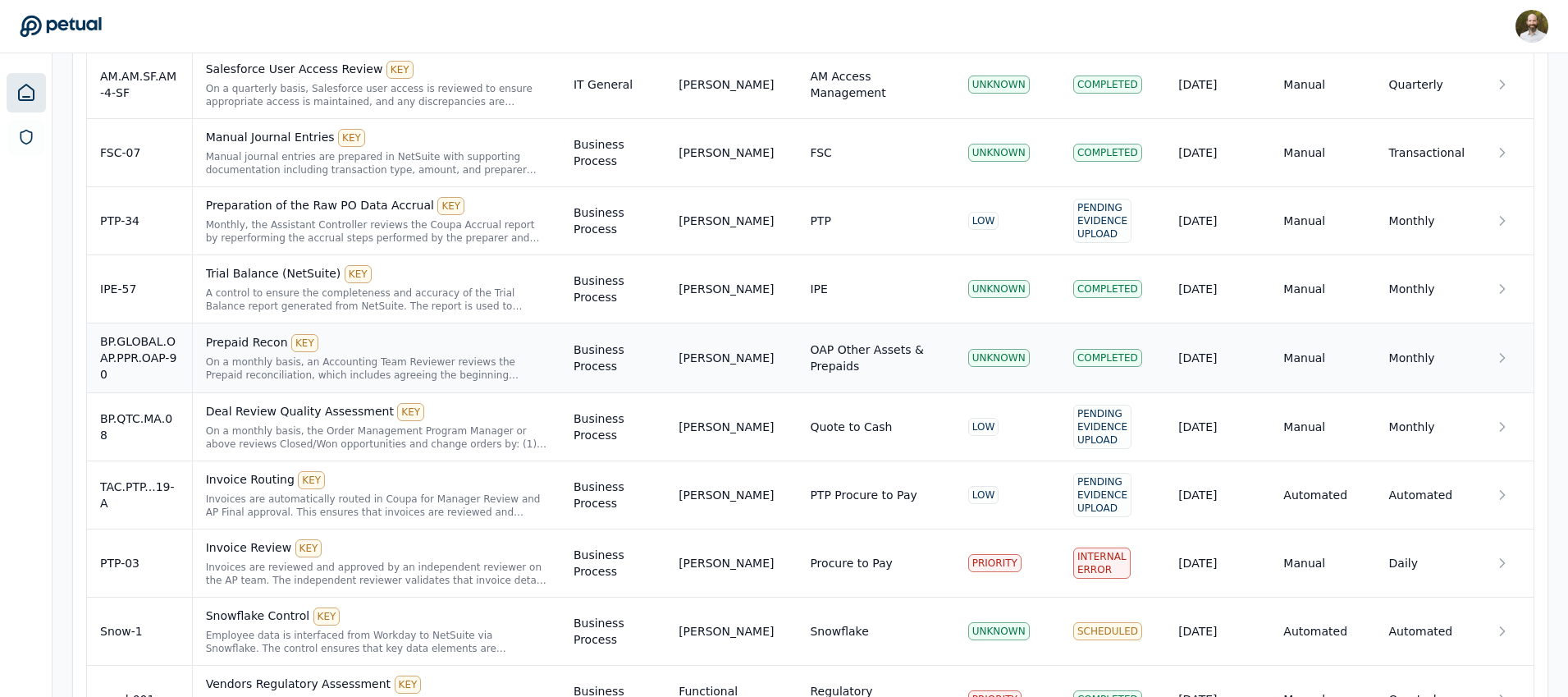
click at [499, 349] on div "Prepaid Recon KEY" at bounding box center [377, 342] width 342 height 18
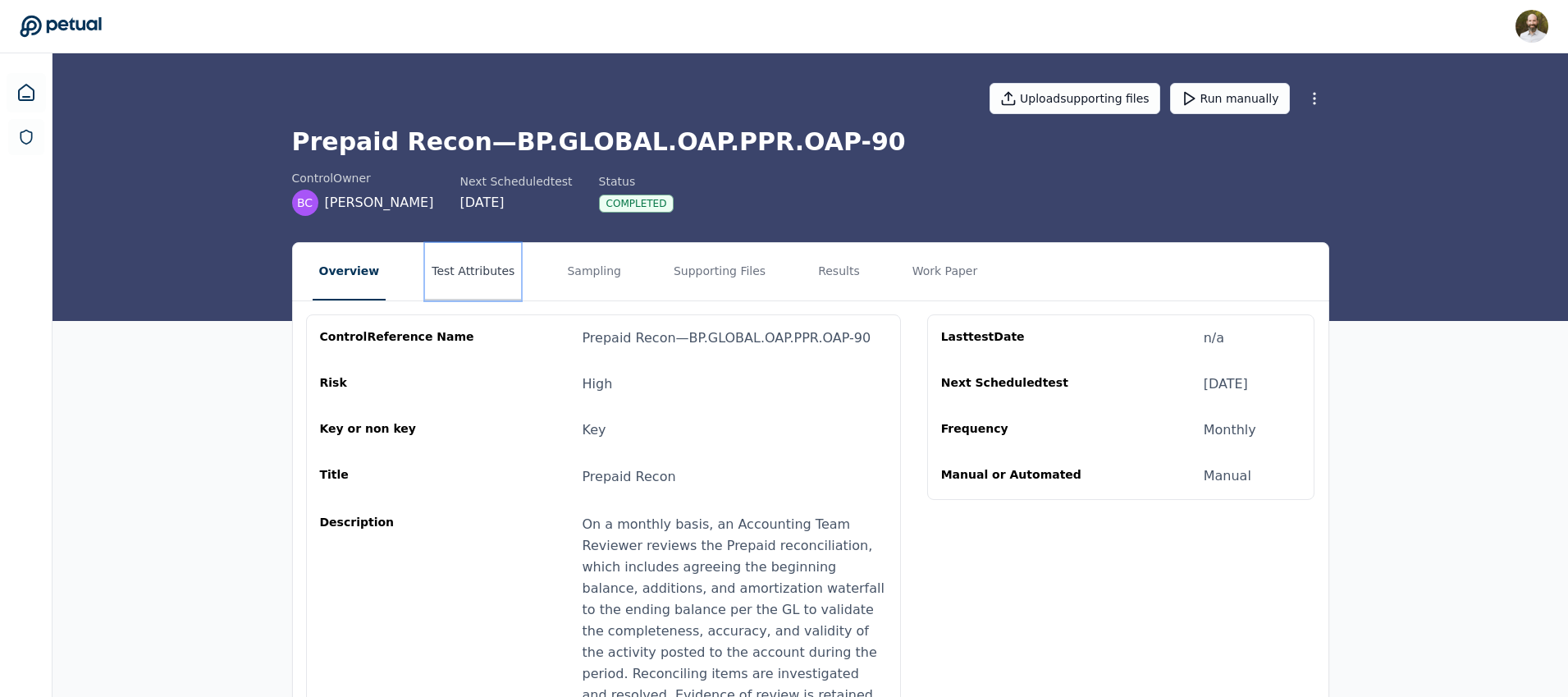
click at [453, 261] on button "Test Attributes" at bounding box center [473, 271] width 96 height 58
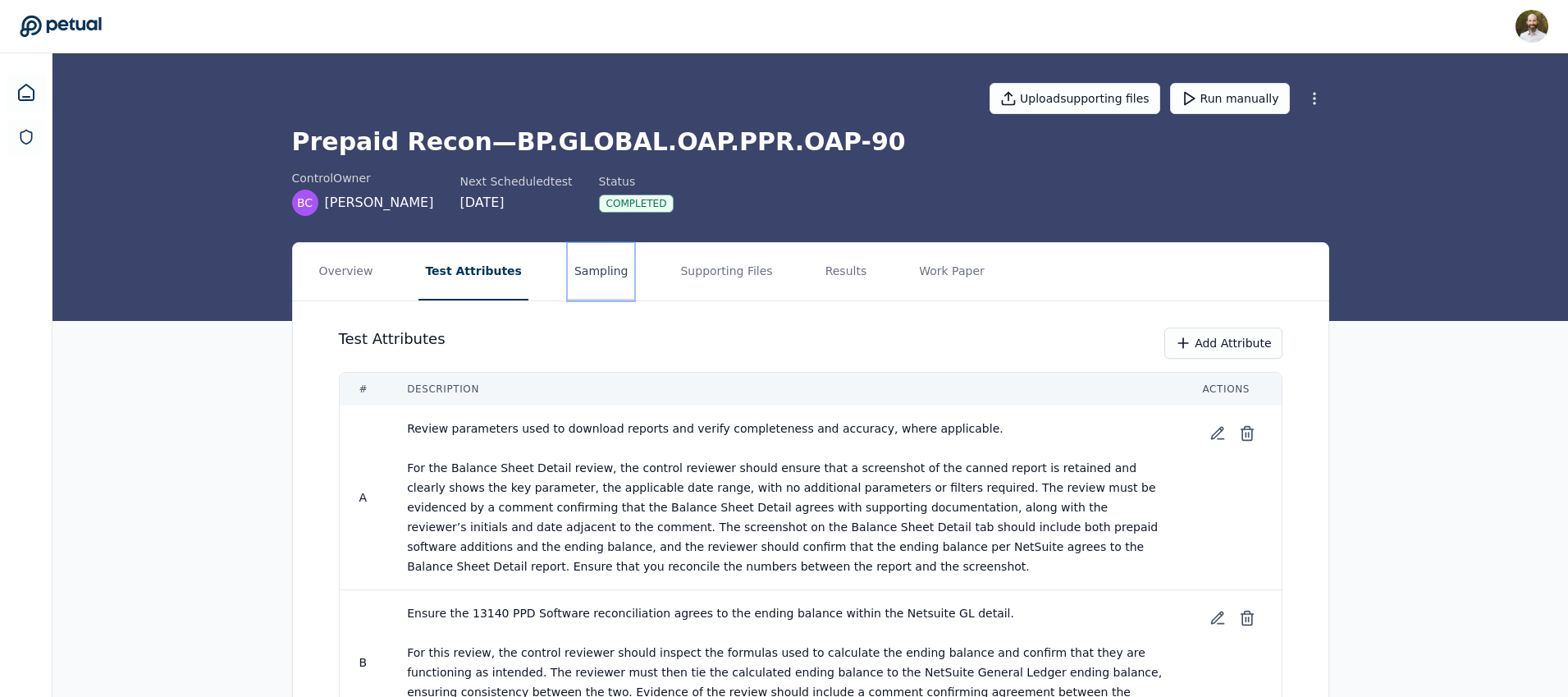
click at [577, 266] on button "Sampling" at bounding box center [602, 271] width 67 height 58
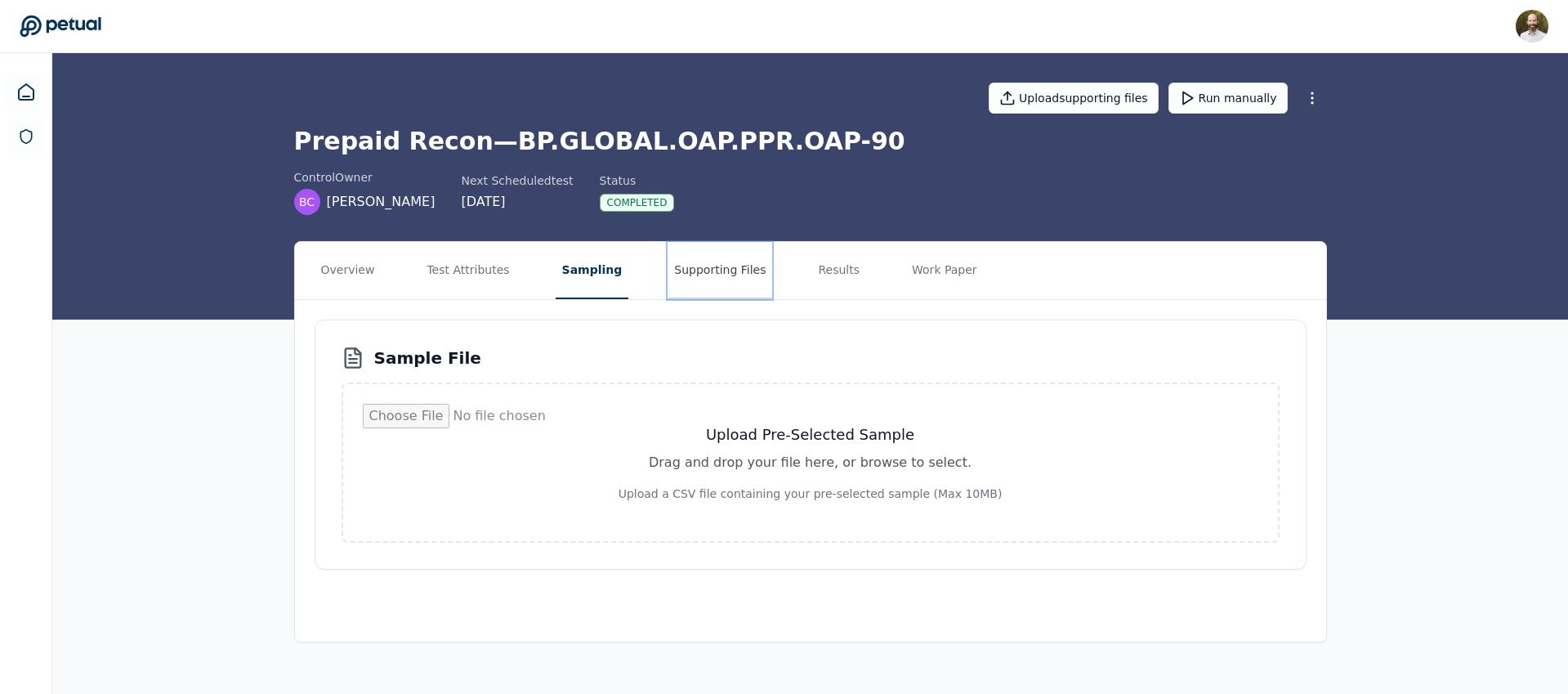
click at [702, 270] on button "Supporting Files" at bounding box center [719, 270] width 104 height 57
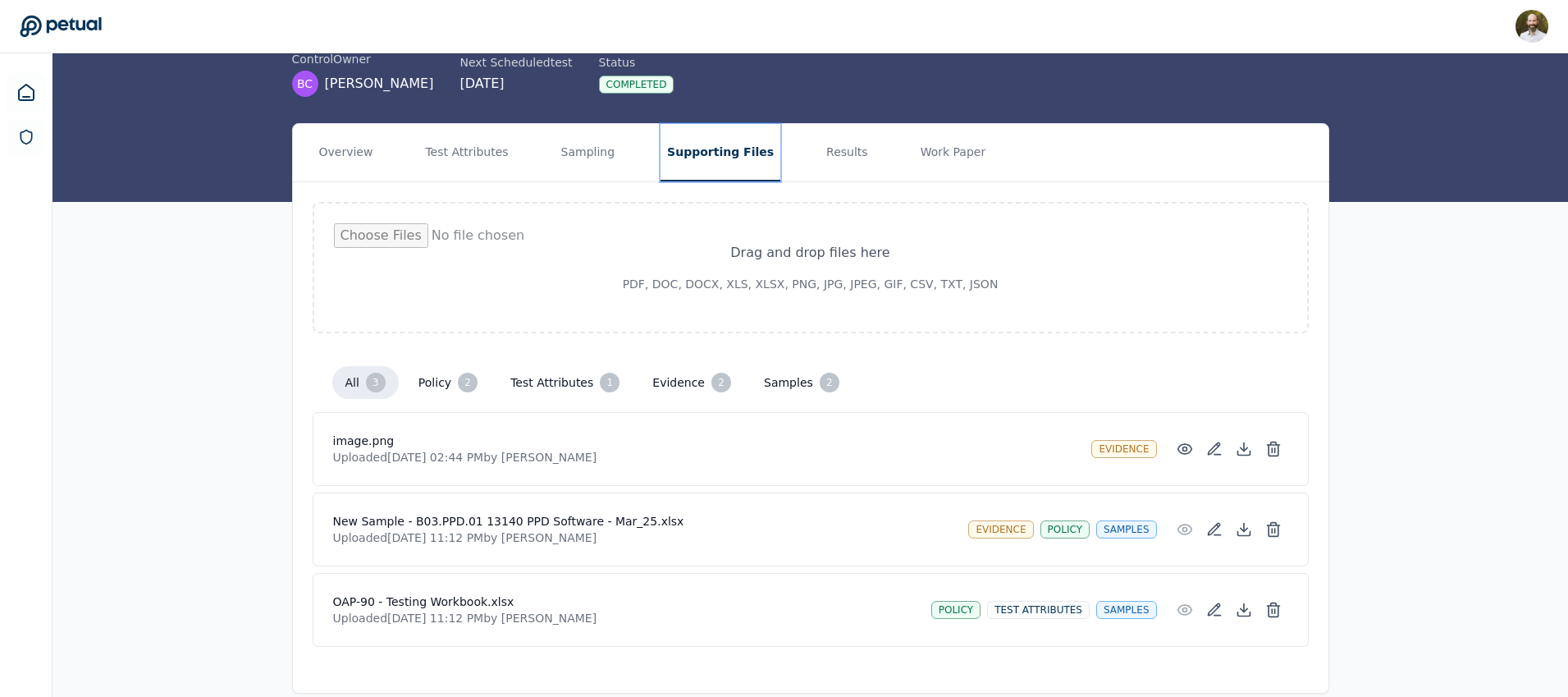
scroll to position [120, 0]
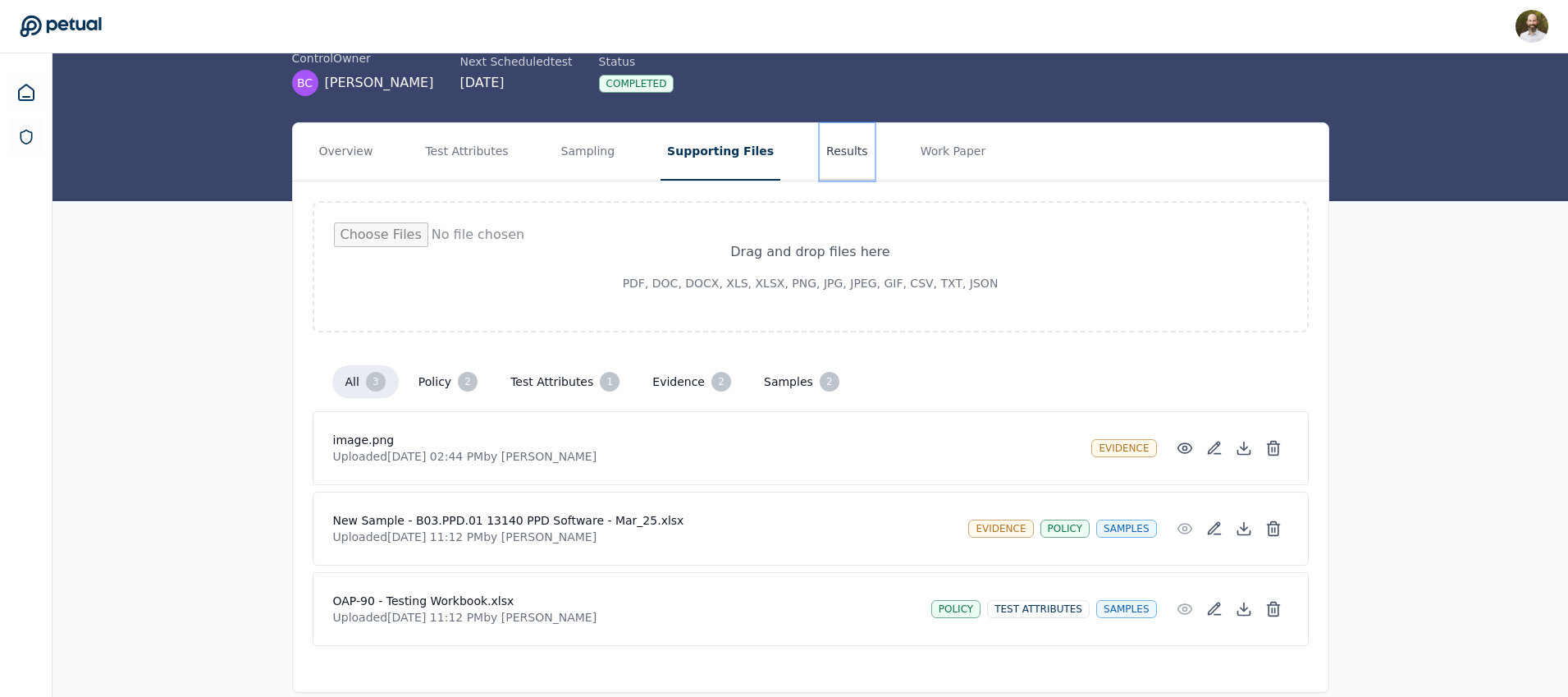
click at [826, 148] on button "Results" at bounding box center [847, 151] width 55 height 58
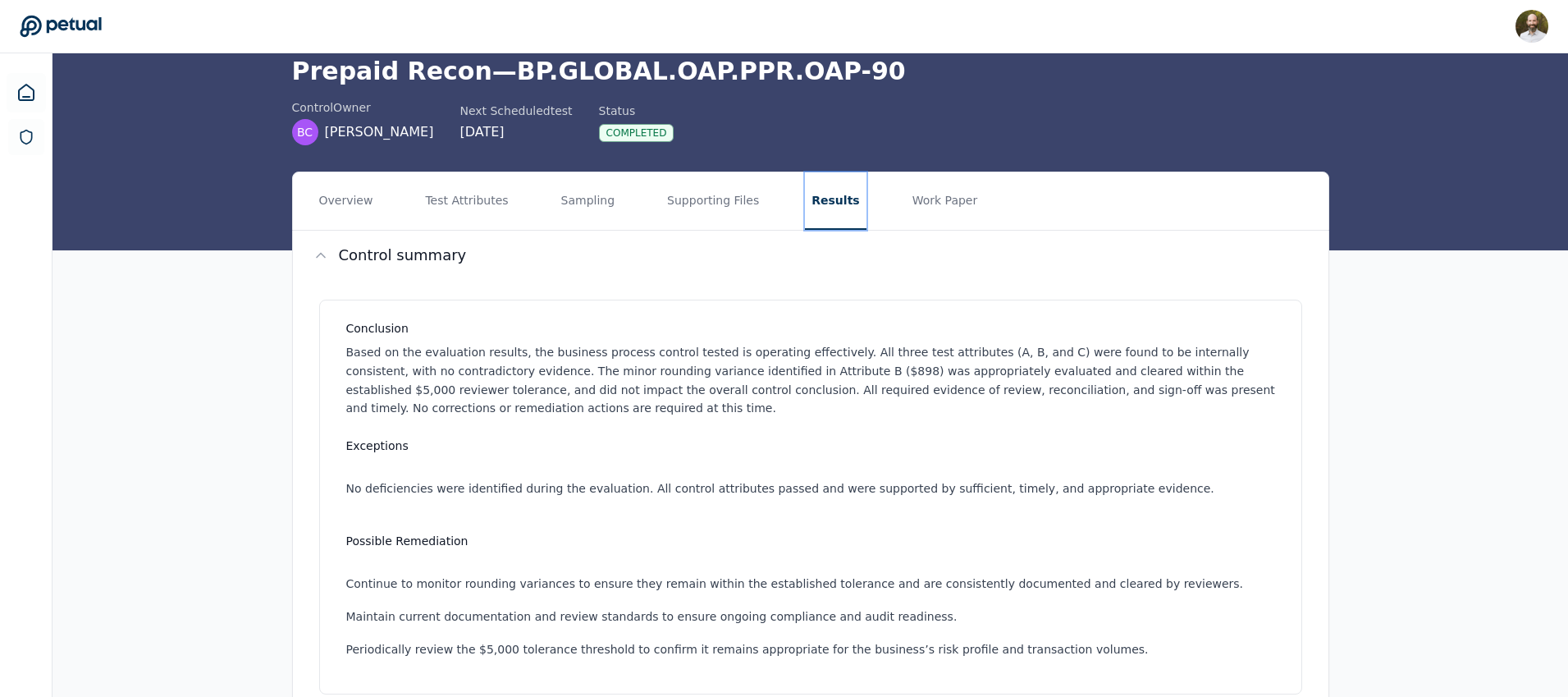
scroll to position [64, 0]
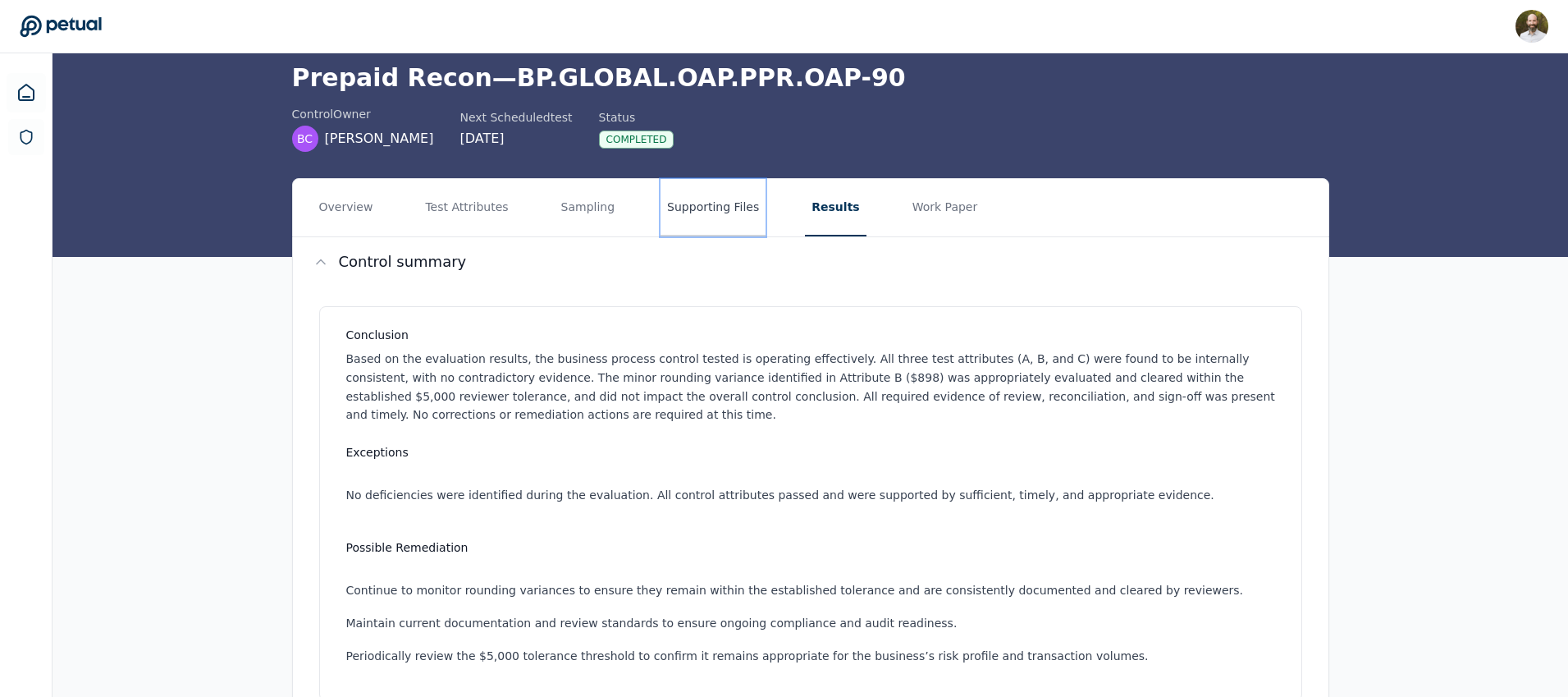
click at [692, 210] on button "Supporting Files" at bounding box center [713, 207] width 105 height 58
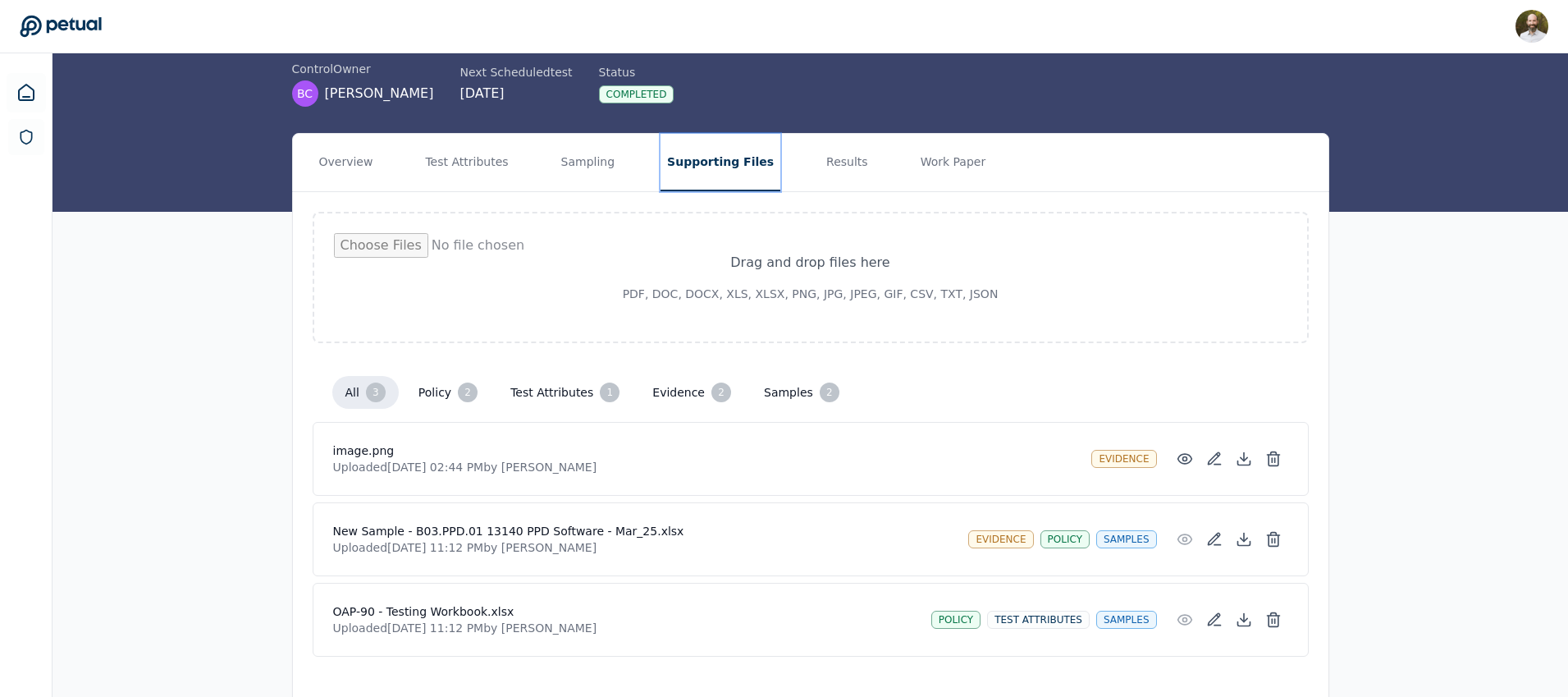
scroll to position [142, 0]
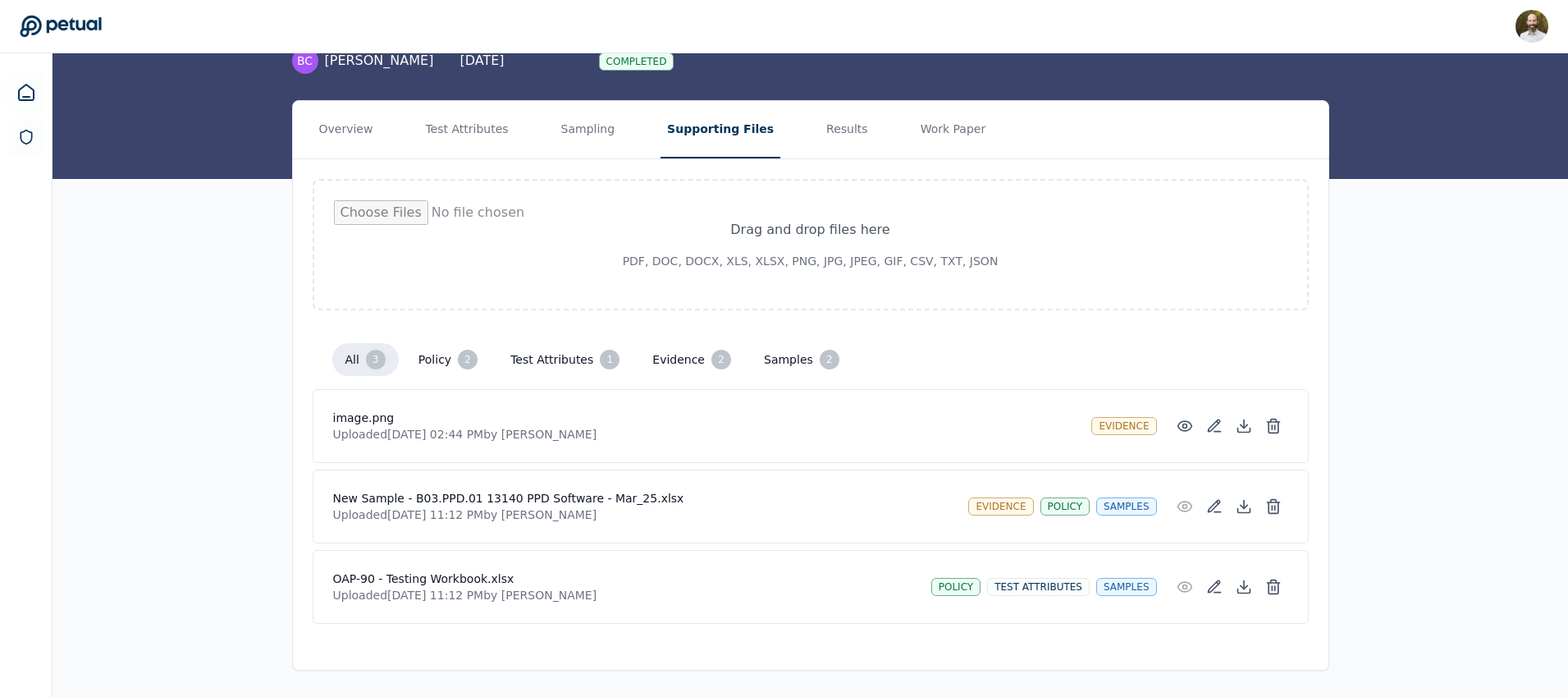
click at [388, 432] on p "Uploaded Aug 27, 2025, 02:44 PM by Eliot Walker" at bounding box center [705, 433] width 746 height 16
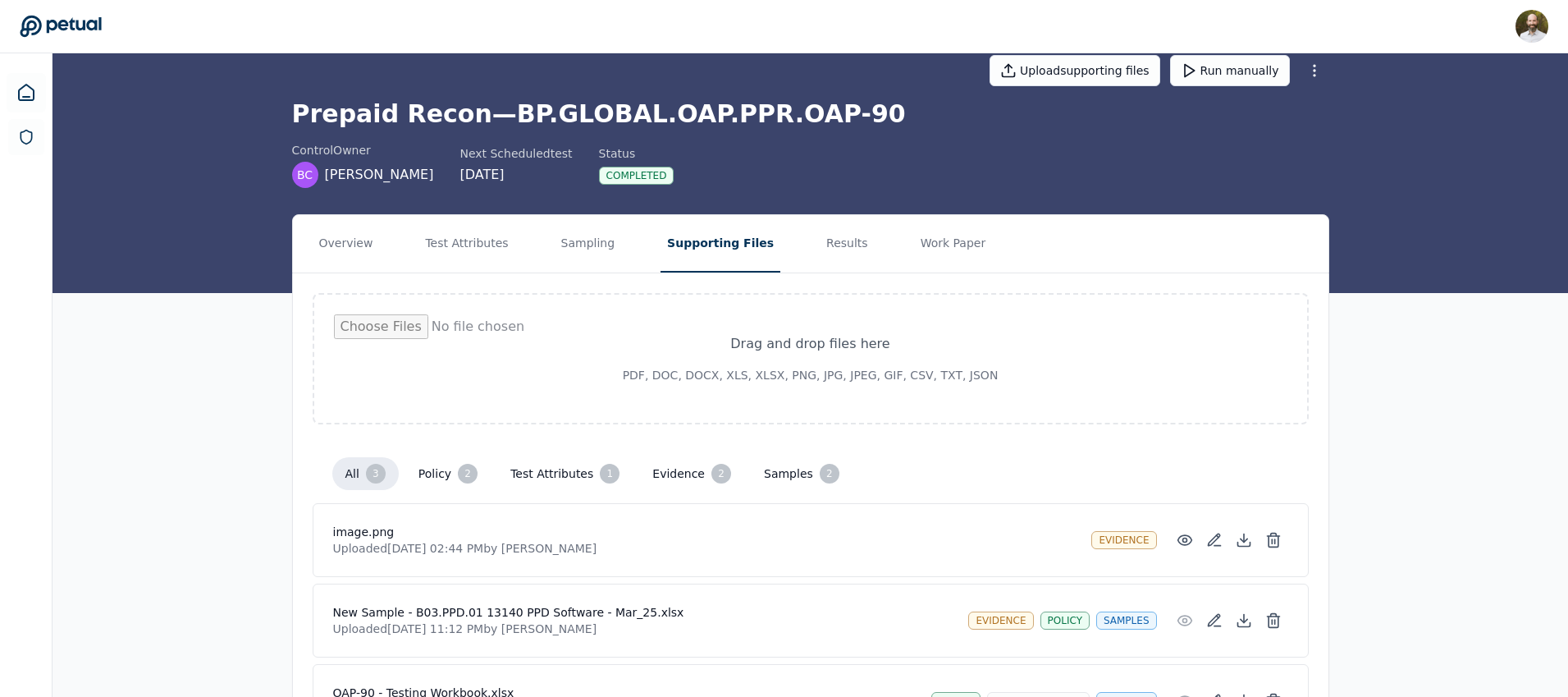
scroll to position [0, 0]
